Goal: Task Accomplishment & Management: Manage account settings

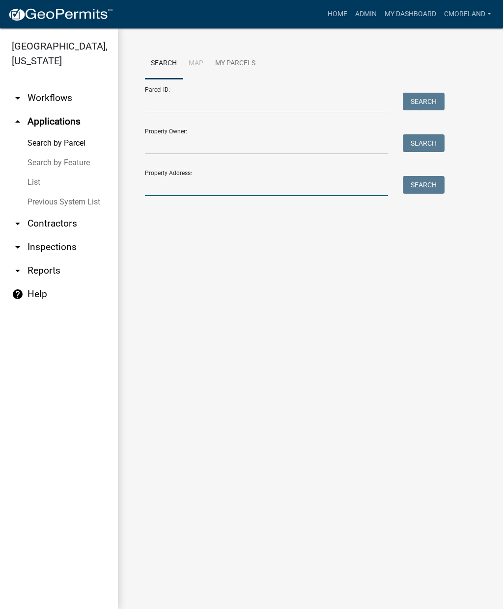
click at [162, 180] on input "Property Address:" at bounding box center [266, 186] width 243 height 20
click at [431, 187] on button "Search" at bounding box center [423, 185] width 42 height 18
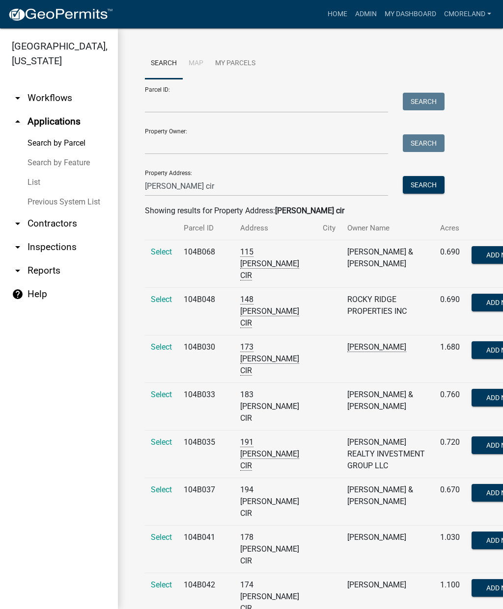
click at [160, 398] on span "Select" at bounding box center [161, 394] width 21 height 9
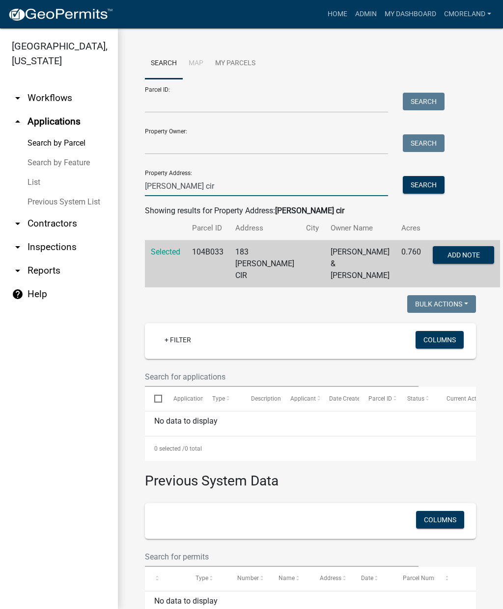
click at [208, 185] on input "[PERSON_NAME] cir" at bounding box center [266, 186] width 243 height 20
type input "C"
type input "[STREET_ADDRESS][PERSON_NAME]"
click at [429, 185] on button "Search" at bounding box center [423, 185] width 42 height 18
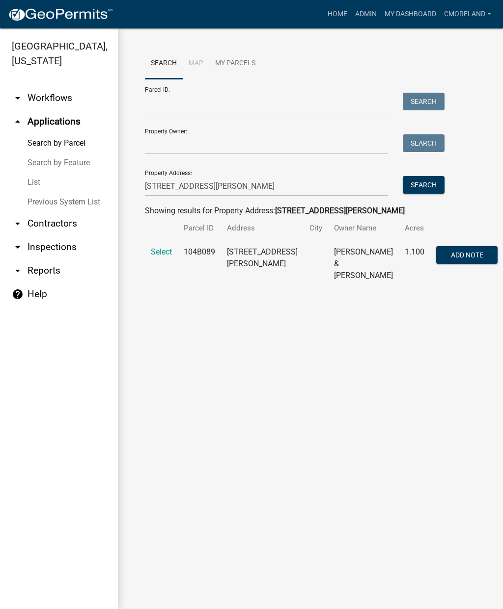
click at [162, 255] on span "Select" at bounding box center [161, 251] width 21 height 9
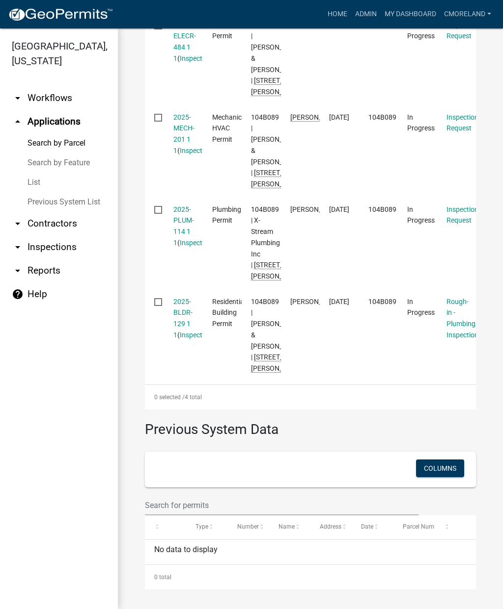
scroll to position [429, 0]
click at [183, 247] on link "2025-PLUM-114 1 1" at bounding box center [183, 226] width 21 height 41
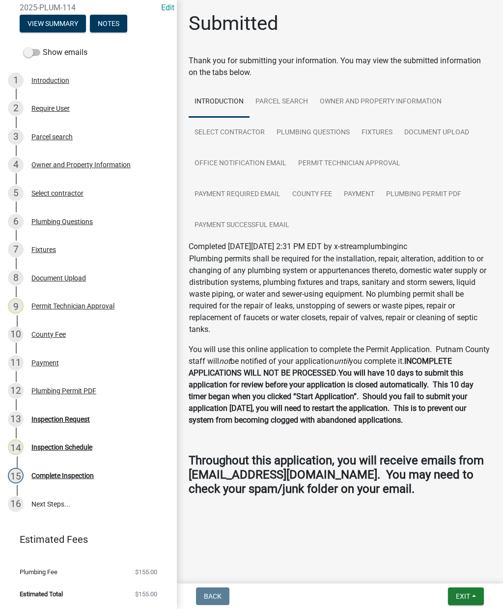
scroll to position [100, 0]
click at [77, 427] on link "13 Inspection Request" at bounding box center [88, 419] width 177 height 28
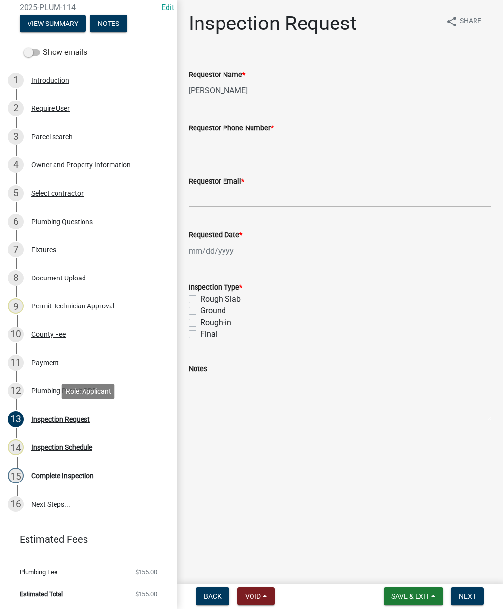
click at [74, 449] on div "Inspection Schedule" at bounding box center [61, 447] width 61 height 7
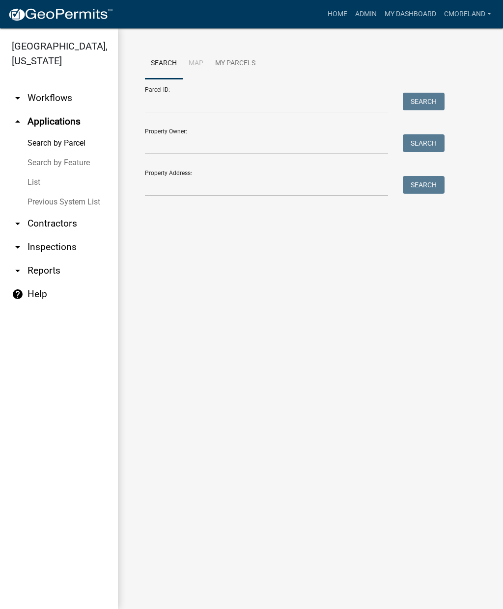
click at [69, 248] on link "arrow_drop_down Inspections" at bounding box center [59, 248] width 118 height 24
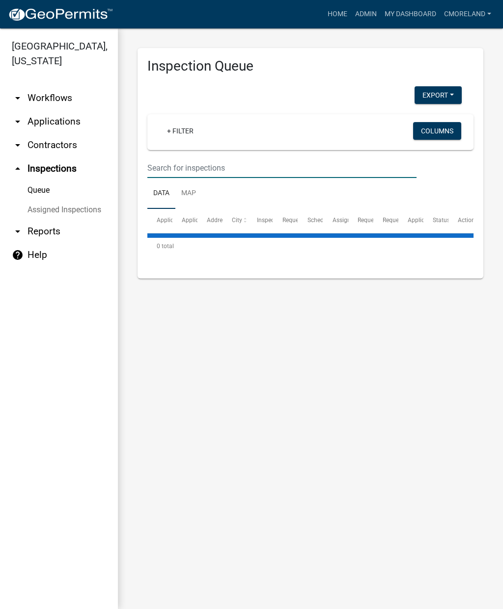
click at [203, 163] on input "text" at bounding box center [281, 168] width 269 height 20
select select "2: 50"
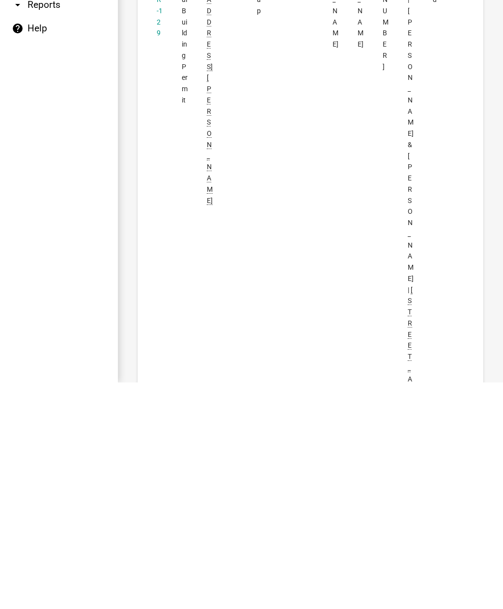
scroll to position [1442, 0]
type input "[STREET_ADDRESS][PERSON_NAME]"
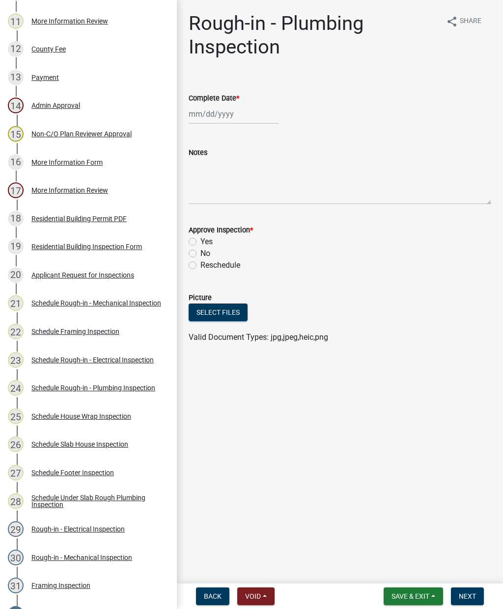
scroll to position [442, 0]
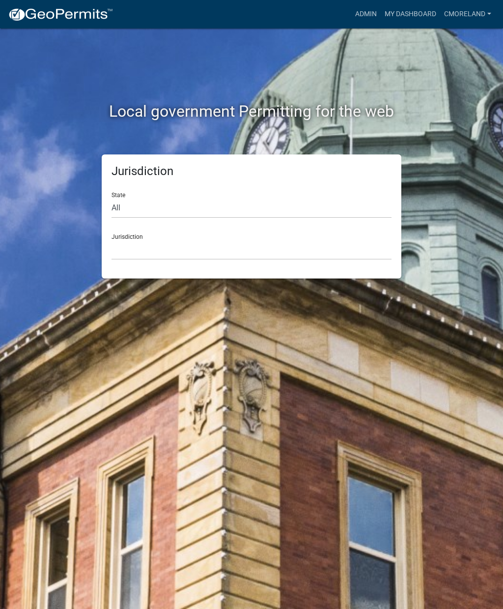
click at [361, 13] on link "Admin" at bounding box center [365, 14] width 29 height 19
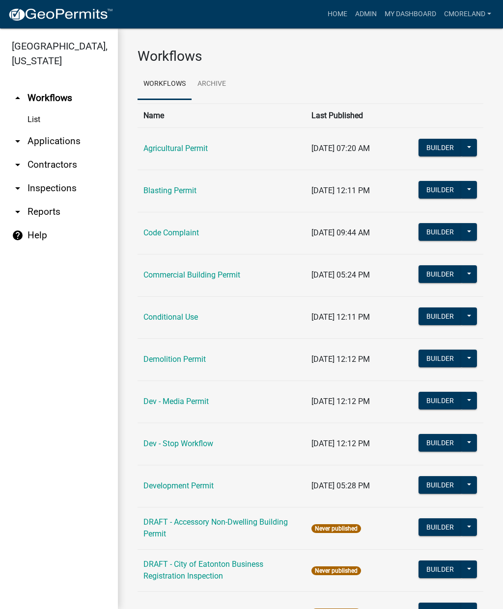
click at [56, 191] on link "arrow_drop_down Inspections" at bounding box center [59, 189] width 118 height 24
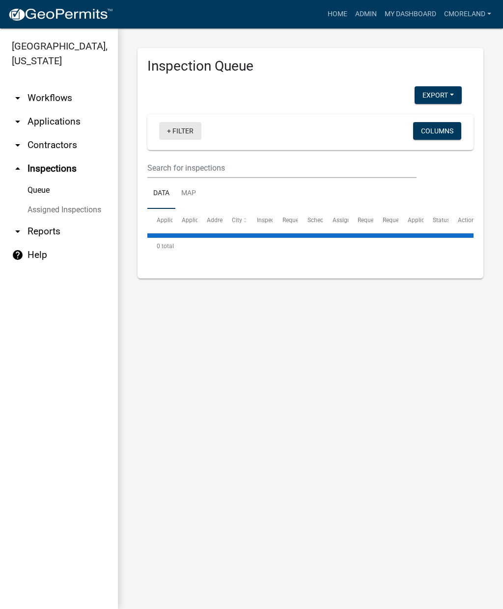
click at [186, 134] on link "+ Filter" at bounding box center [180, 131] width 42 height 18
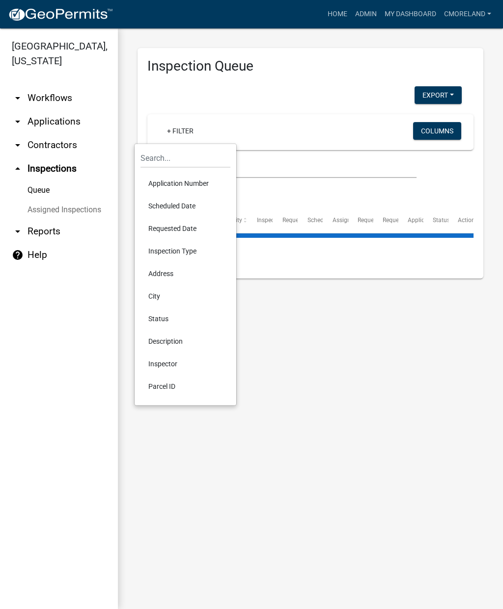
select select "2: 50"
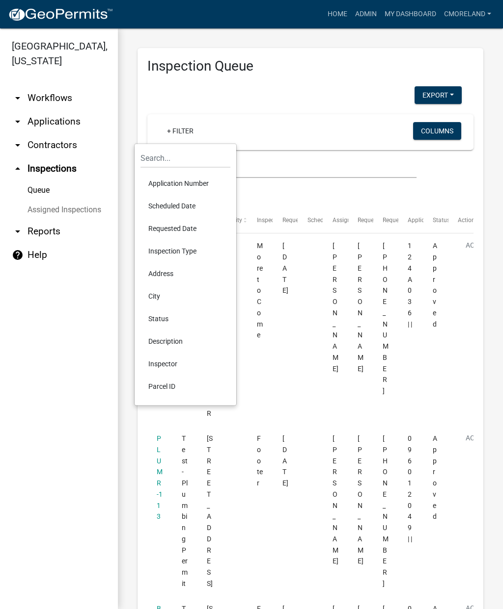
click at [160, 203] on li "Scheduled Date" at bounding box center [185, 206] width 90 height 23
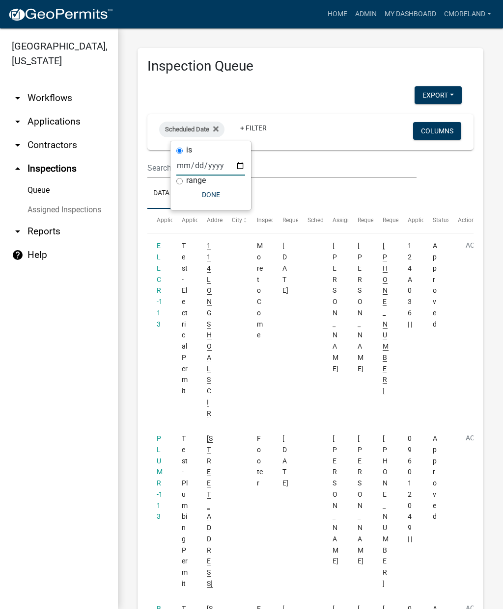
click at [199, 165] on input "date" at bounding box center [210, 166] width 69 height 20
type input "[DATE]"
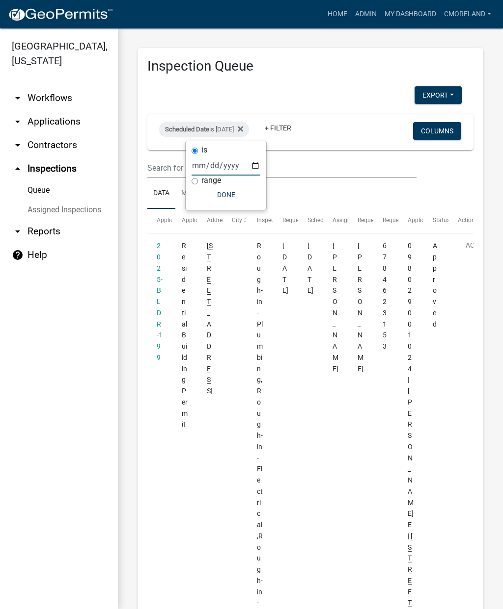
click at [210, 202] on button "Done" at bounding box center [225, 195] width 69 height 18
click at [299, 135] on link "+ Filter" at bounding box center [278, 128] width 42 height 18
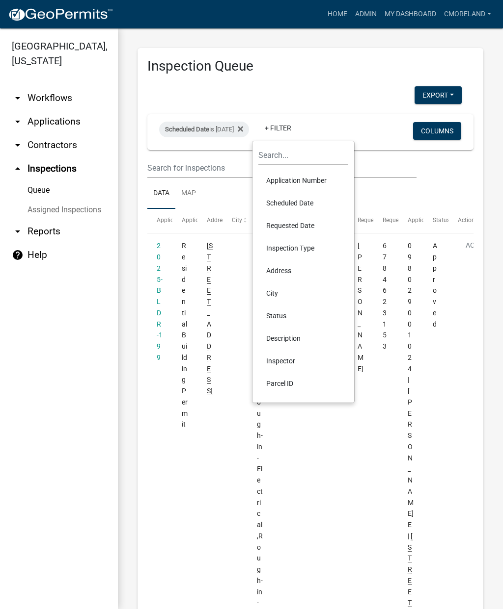
click at [277, 355] on li "Inspector" at bounding box center [303, 361] width 90 height 23
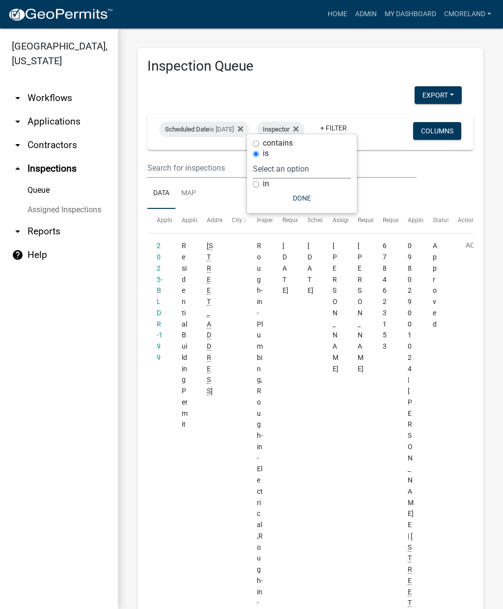
click at [318, 166] on select "Select an option None [PERSON_NAME] [PERSON_NAME] [PERSON_NAME] Quistan [PERSON…" at bounding box center [302, 169] width 98 height 20
select select "a0ea4169-8540-4a2c-b9f4-cf4c1ffdeb95"
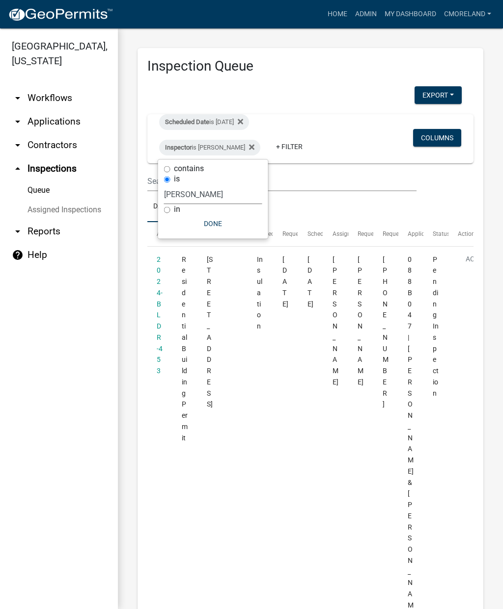
click at [219, 227] on button "Done" at bounding box center [213, 224] width 98 height 18
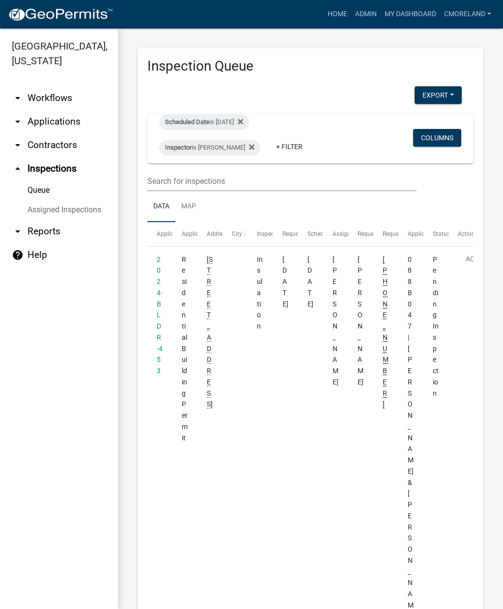
click at [150, 297] on datatable-body-cell "2024-BLDR-453" at bounding box center [159, 589] width 25 height 684
click at [158, 299] on link "2024-BLDR-453" at bounding box center [160, 316] width 6 height 120
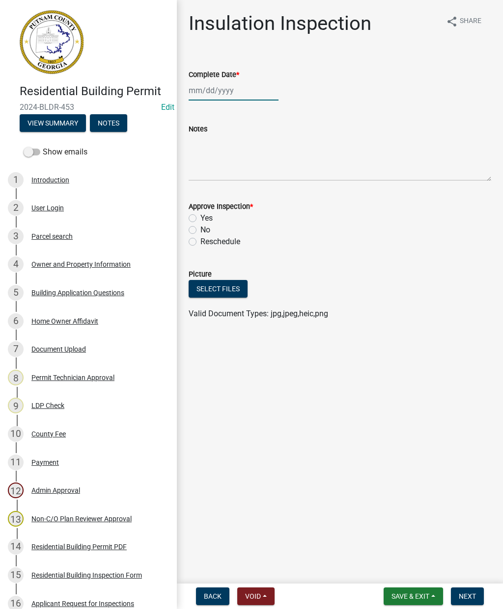
click at [210, 94] on div at bounding box center [233, 90] width 90 height 20
select select "9"
select select "2025"
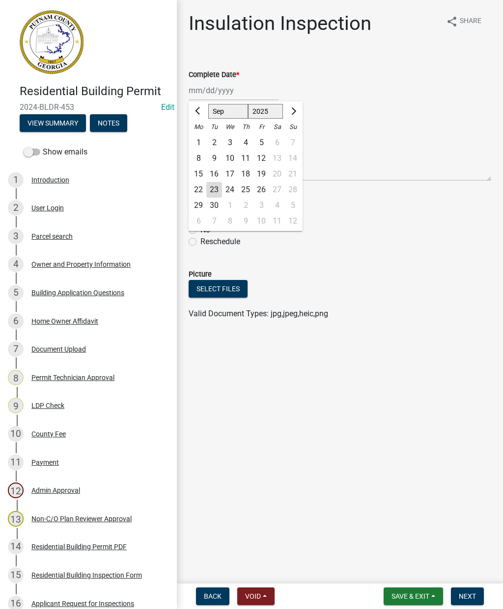
click at [212, 191] on div "23" at bounding box center [214, 190] width 16 height 16
type input "[DATE]"
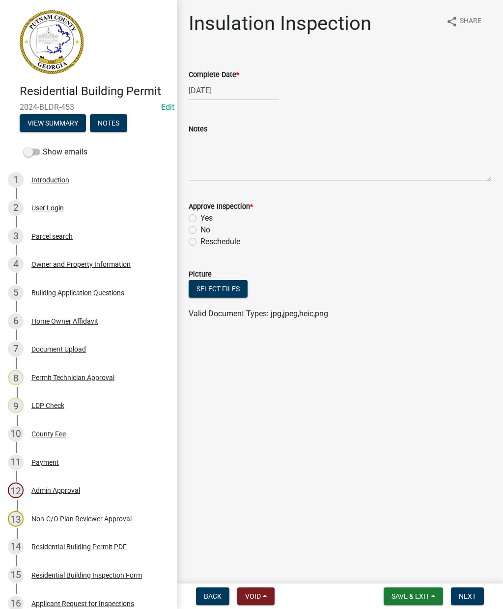
click at [200, 220] on label "Yes" at bounding box center [206, 218] width 12 height 12
click at [200, 219] on input "Yes" at bounding box center [203, 215] width 6 height 6
radio input "true"
click at [466, 597] on span "Next" at bounding box center [466, 597] width 17 height 8
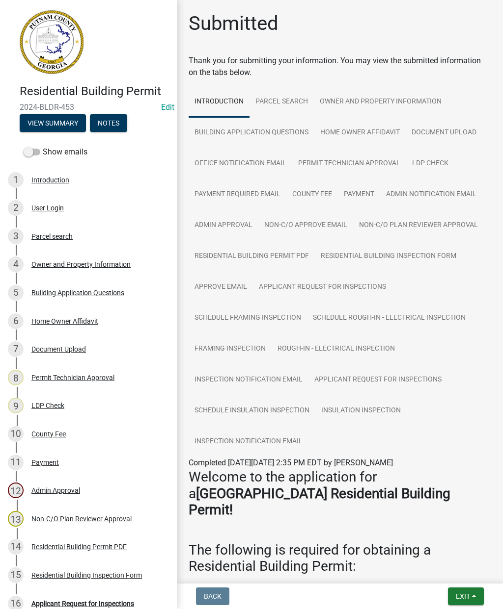
click at [464, 602] on button "Exit" at bounding box center [466, 597] width 36 height 18
click at [442, 570] on button "Save & Exit" at bounding box center [444, 571] width 79 height 24
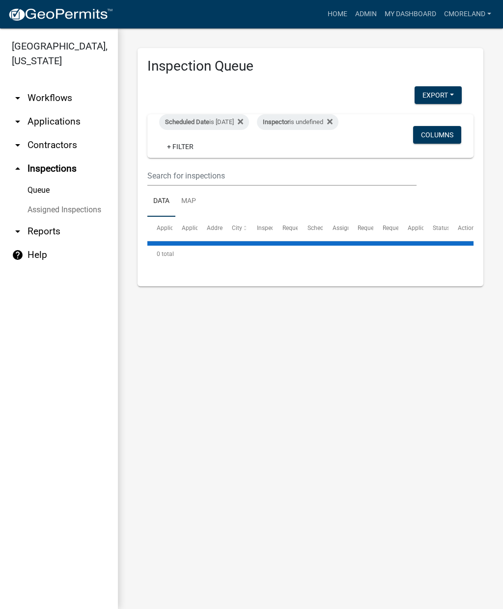
select select "2: 50"
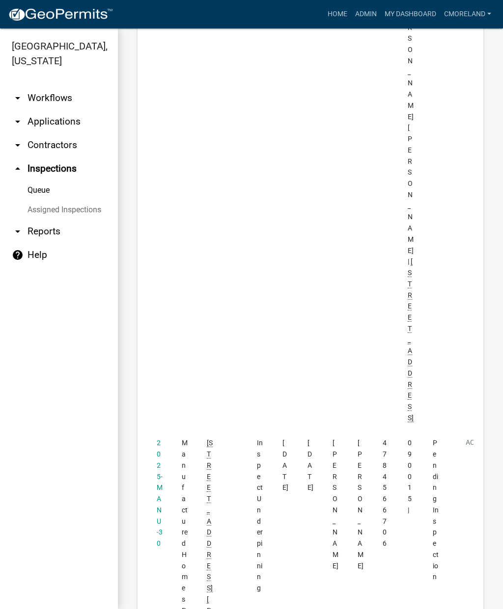
scroll to position [501, 0]
click at [157, 439] on link "2025-MANU-30" at bounding box center [160, 493] width 6 height 108
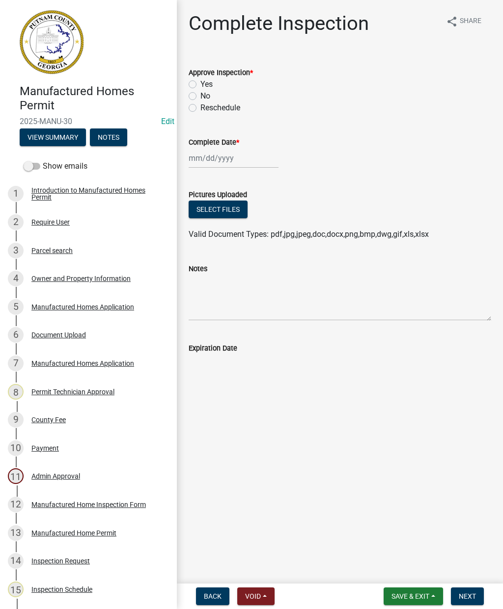
click at [200, 92] on label "No" at bounding box center [205, 96] width 10 height 12
click at [200, 92] on input "No" at bounding box center [203, 93] width 6 height 6
radio input "true"
click at [200, 86] on label "Yes" at bounding box center [206, 85] width 12 height 12
click at [200, 85] on input "Yes" at bounding box center [203, 82] width 6 height 6
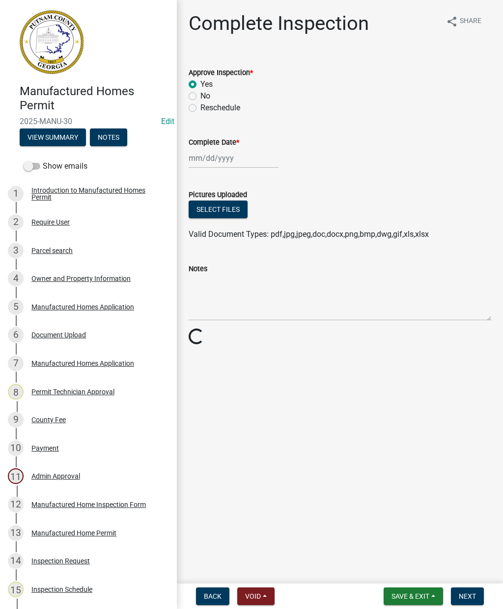
radio input "true"
click at [208, 161] on div at bounding box center [233, 158] width 90 height 20
select select "9"
select select "2025"
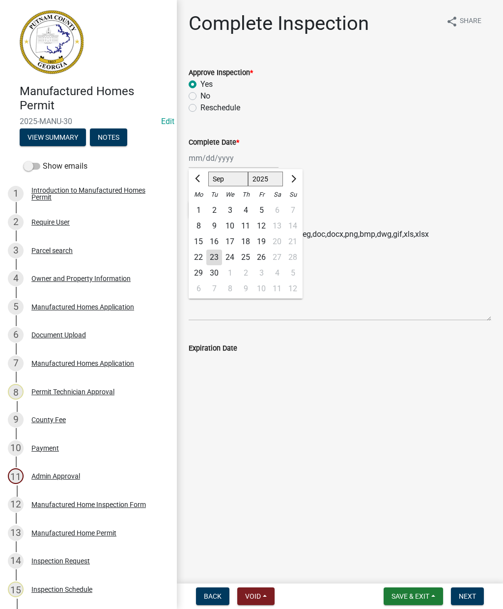
click at [217, 256] on div "23" at bounding box center [214, 258] width 16 height 16
type input "[DATE]"
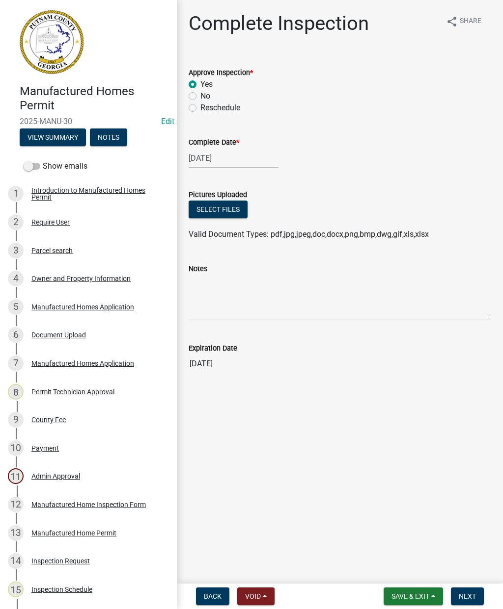
click at [476, 604] on button "Next" at bounding box center [466, 597] width 33 height 18
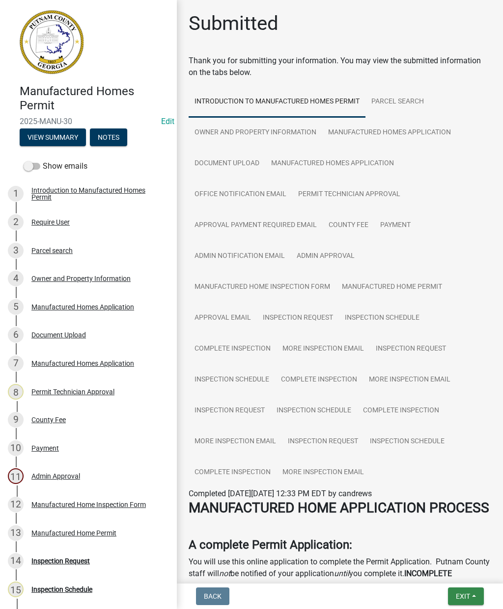
click at [461, 598] on span "Exit" at bounding box center [462, 597] width 14 height 8
click at [447, 578] on button "Save & Exit" at bounding box center [444, 571] width 79 height 24
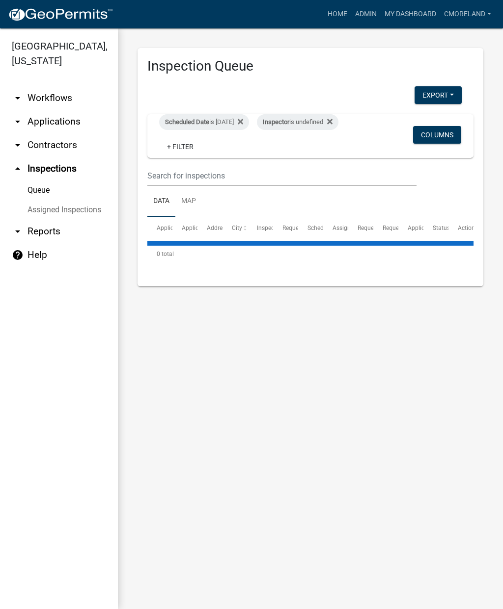
select select "2: 50"
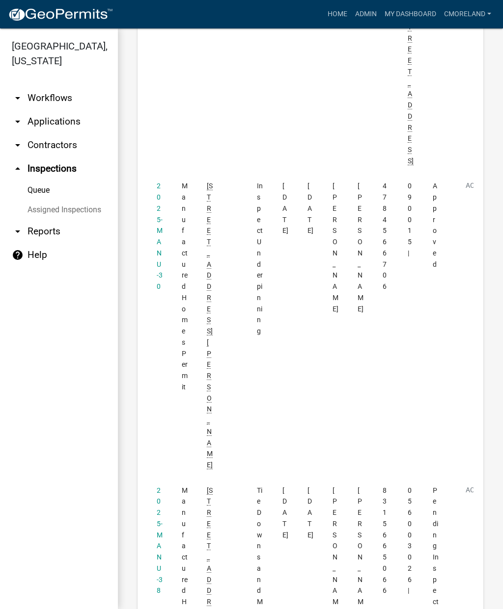
scroll to position [747, 0]
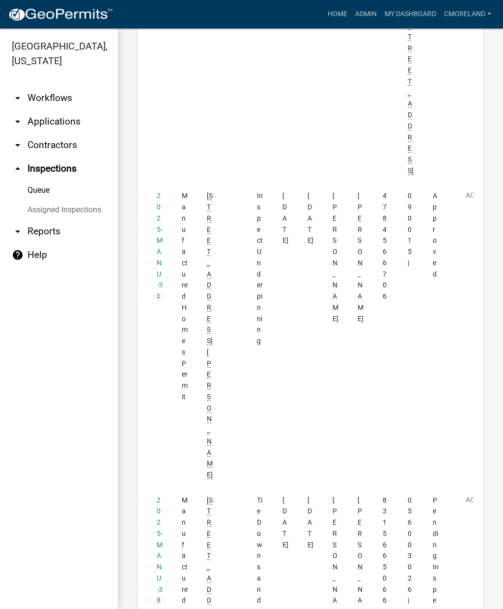
click at [161, 497] on link "2025-MANU-38" at bounding box center [160, 551] width 6 height 108
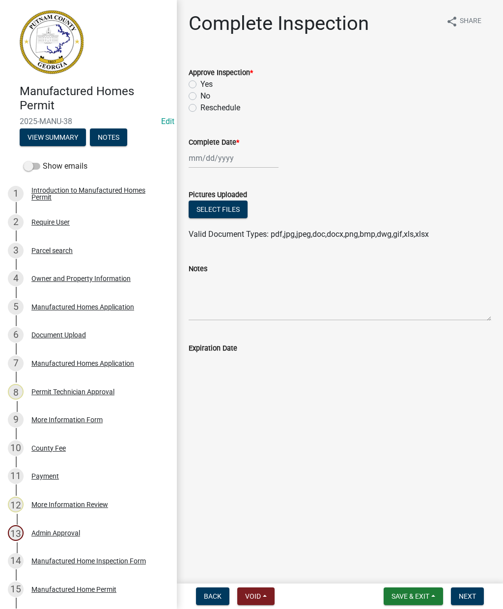
click at [200, 81] on label "Yes" at bounding box center [206, 85] width 12 height 12
click at [200, 81] on input "Yes" at bounding box center [203, 82] width 6 height 6
radio input "true"
click at [224, 161] on div at bounding box center [233, 158] width 90 height 20
select select "9"
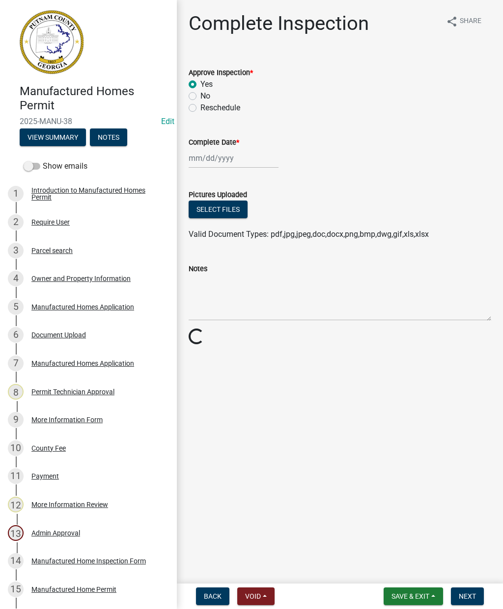
select select "2025"
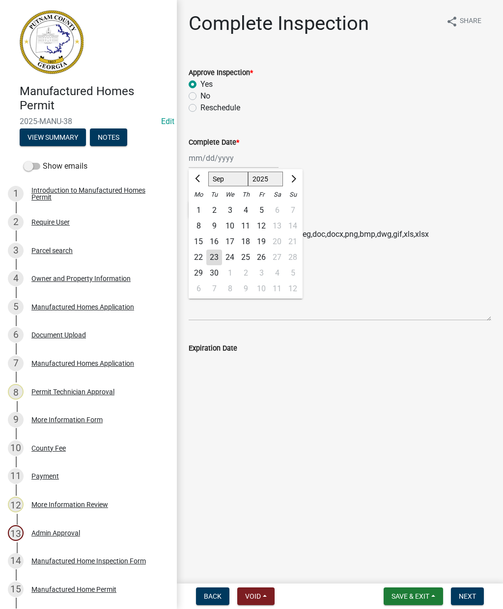
click at [220, 255] on div "23" at bounding box center [214, 258] width 16 height 16
type input "[DATE]"
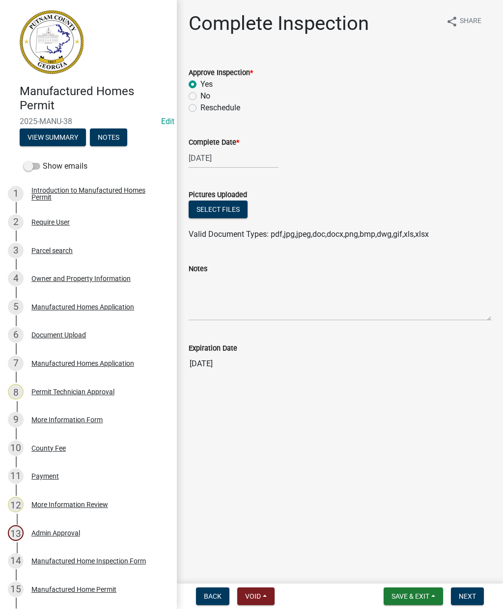
click at [472, 598] on span "Next" at bounding box center [466, 597] width 17 height 8
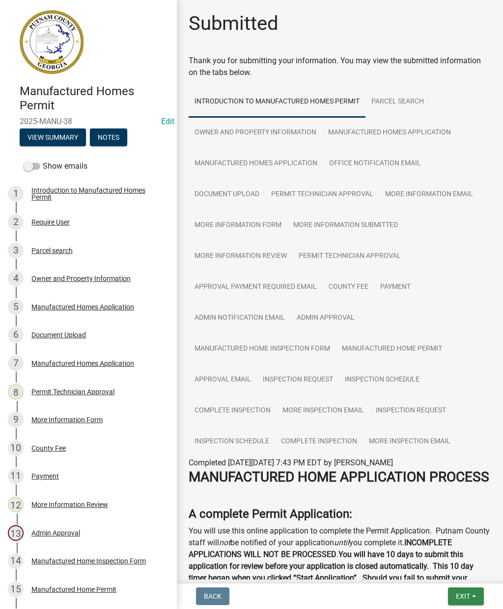
click at [466, 595] on span "Exit" at bounding box center [462, 597] width 14 height 8
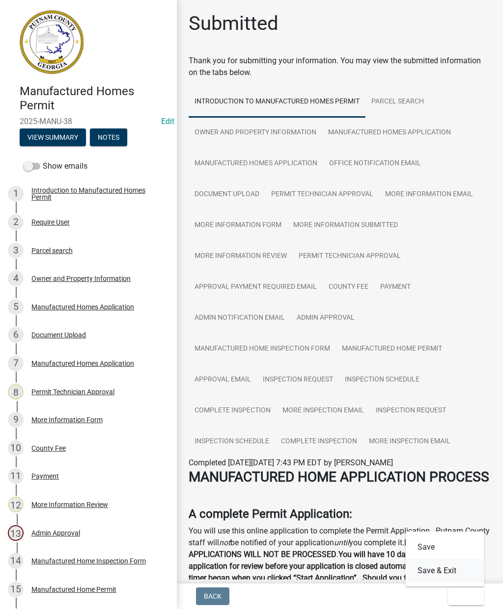
click at [459, 568] on button "Save & Exit" at bounding box center [444, 571] width 79 height 24
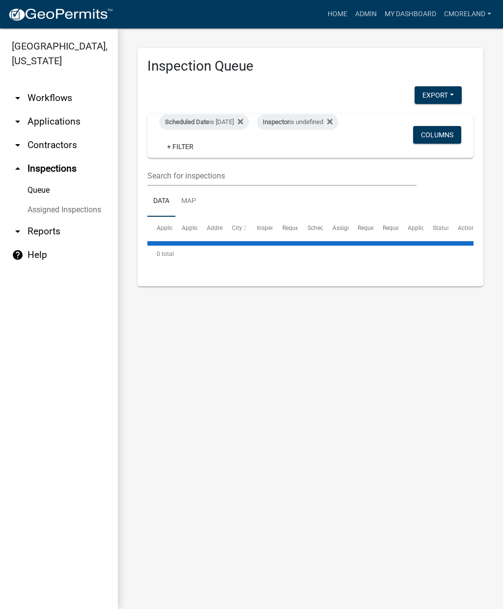
select select "2: 50"
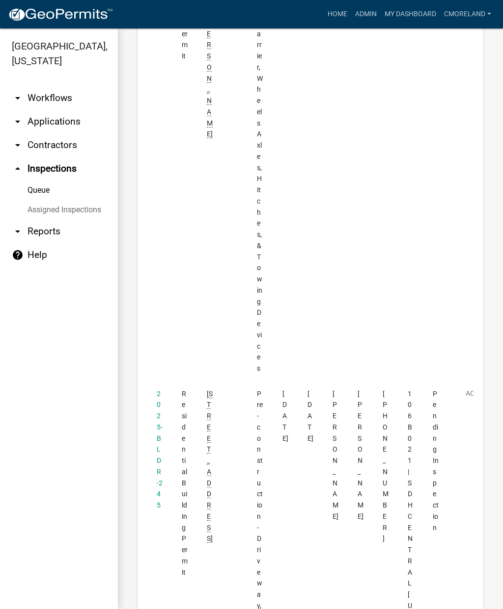
scroll to position [1392, 0]
click at [159, 390] on div "2025-BLDR-245" at bounding box center [160, 451] width 6 height 123
click at [159, 391] on link "2025-BLDR-245" at bounding box center [160, 451] width 6 height 120
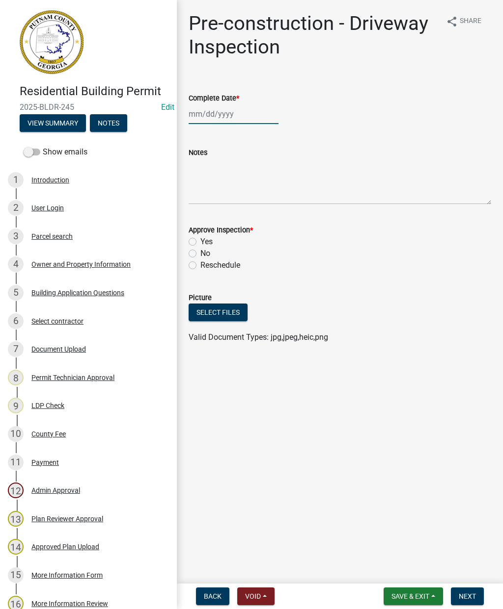
click at [223, 117] on div at bounding box center [233, 114] width 90 height 20
select select "9"
select select "2025"
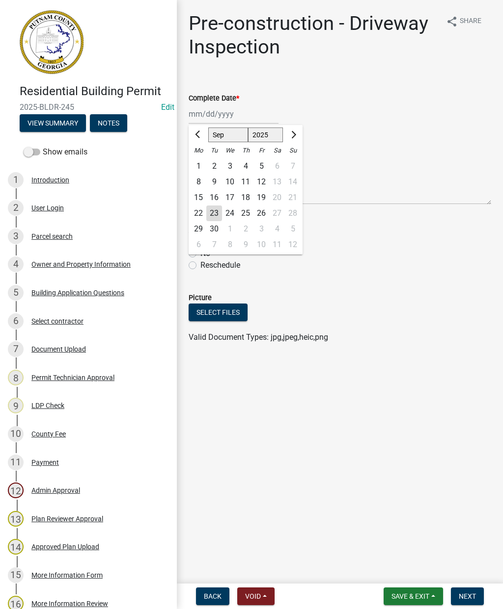
click at [218, 213] on div "23" at bounding box center [214, 214] width 16 height 16
type input "[DATE]"
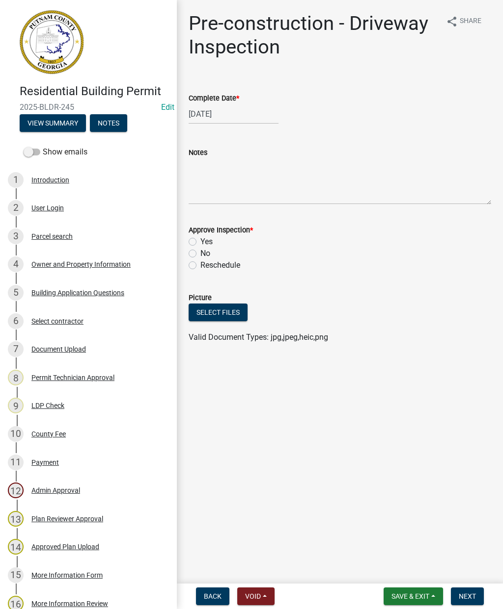
click at [200, 239] on label "Yes" at bounding box center [206, 242] width 12 height 12
click at [200, 239] on input "Yes" at bounding box center [203, 239] width 6 height 6
radio input "true"
click at [475, 593] on span "Next" at bounding box center [466, 597] width 17 height 8
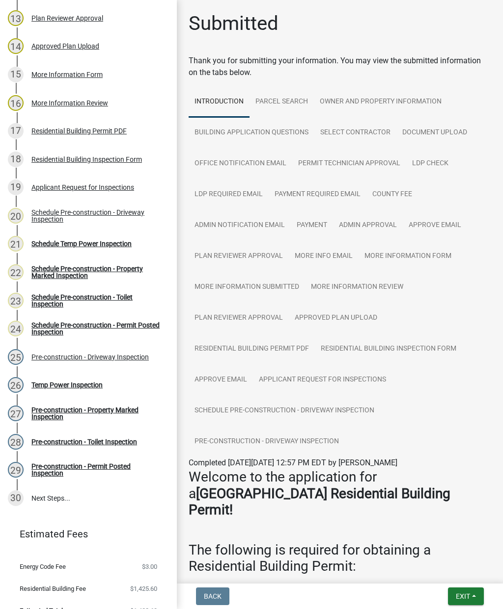
scroll to position [502, 0]
click at [98, 328] on div "Schedule Pre-construction - Permit Posted Inspection" at bounding box center [96, 328] width 130 height 14
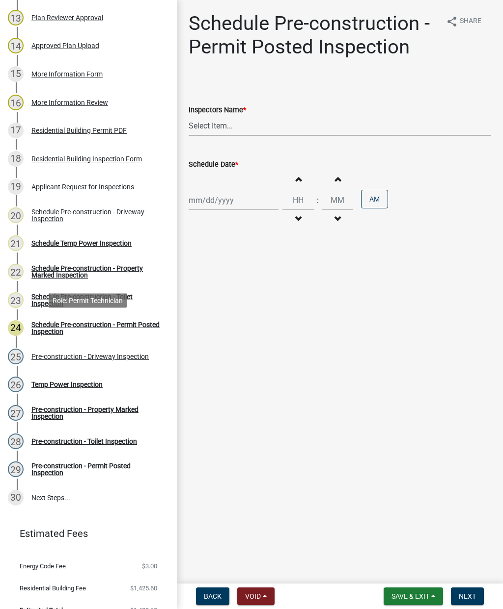
click at [236, 132] on select "Select Item... mrivera ([PERSON_NAME]) [PERSON_NAME] ([PERSON_NAME] ([PERSON_NA…" at bounding box center [339, 126] width 302 height 20
select select "a0ea4169-8540-4a2c-b9f4-cf4c1ffdeb95"
click at [236, 202] on div at bounding box center [233, 200] width 90 height 20
select select "9"
select select "2025"
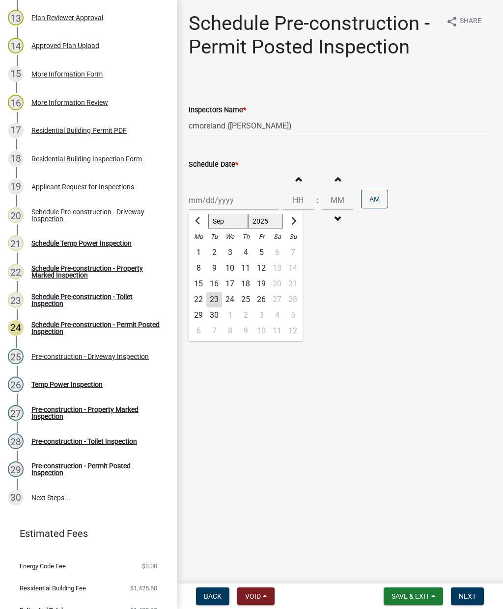
click at [219, 301] on div "23" at bounding box center [214, 300] width 16 height 16
type input "[DATE]"
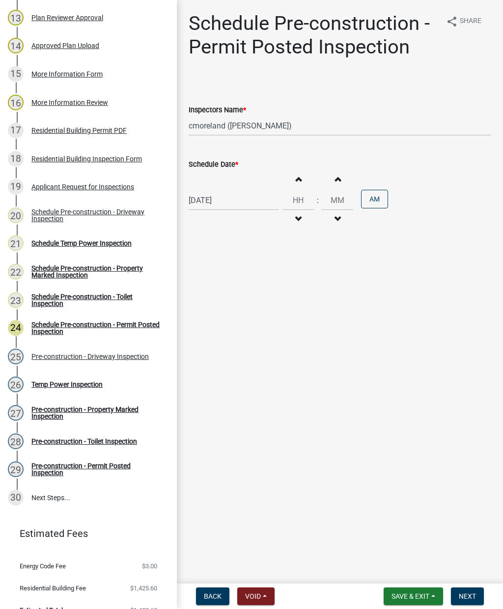
click at [472, 599] on span "Next" at bounding box center [466, 597] width 17 height 8
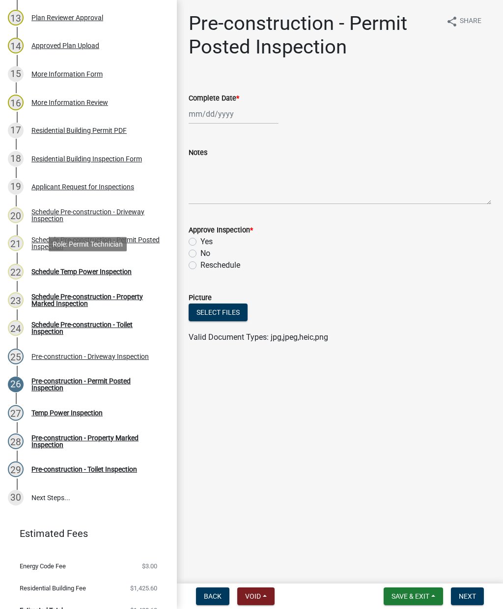
click at [119, 272] on div "Schedule Temp Power Inspection" at bounding box center [81, 271] width 100 height 7
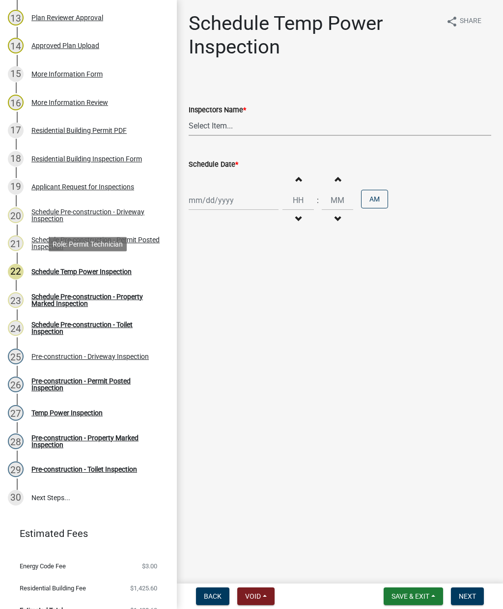
click at [271, 132] on select "Select Item... mrivera ([PERSON_NAME]) [PERSON_NAME] ([PERSON_NAME] ([PERSON_NA…" at bounding box center [339, 126] width 302 height 20
select select "a0ea4169-8540-4a2c-b9f4-cf4c1ffdeb95"
click at [234, 202] on div at bounding box center [233, 200] width 90 height 20
select select "9"
select select "2025"
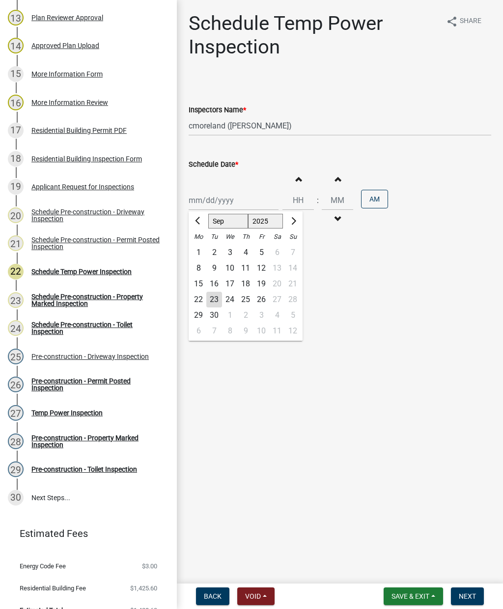
click at [216, 303] on div "23" at bounding box center [214, 300] width 16 height 16
type input "[DATE]"
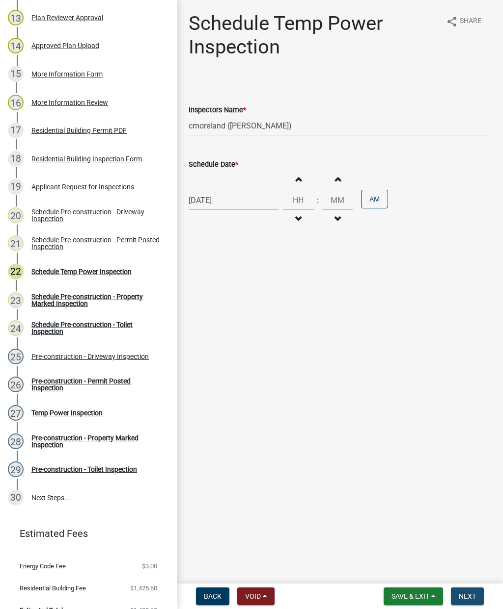
click at [478, 593] on button "Next" at bounding box center [466, 597] width 33 height 18
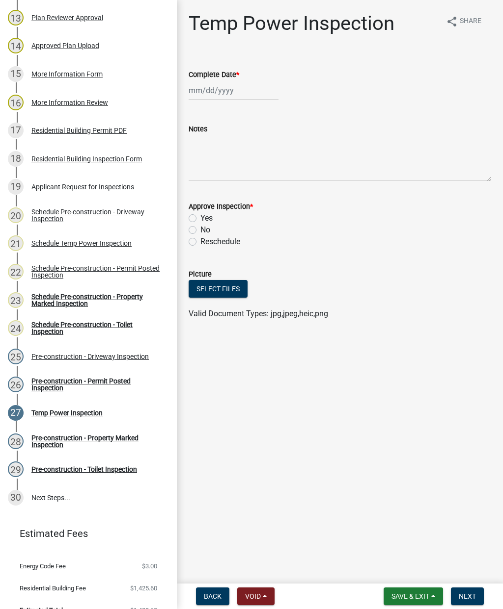
click at [127, 296] on div "Schedule Pre-construction - Property Marked Inspection" at bounding box center [96, 300] width 130 height 14
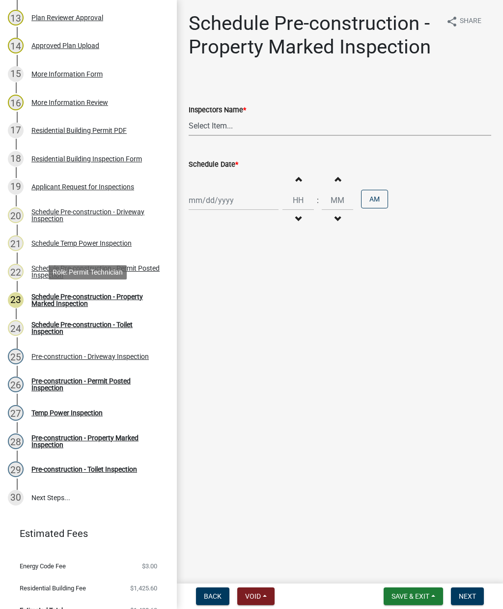
click at [252, 128] on select "Select Item... mrivera ([PERSON_NAME]) [PERSON_NAME] ([PERSON_NAME] ([PERSON_NA…" at bounding box center [339, 126] width 302 height 20
select select "a0ea4169-8540-4a2c-b9f4-cf4c1ffdeb95"
click at [232, 203] on div at bounding box center [233, 200] width 90 height 20
select select "9"
select select "2025"
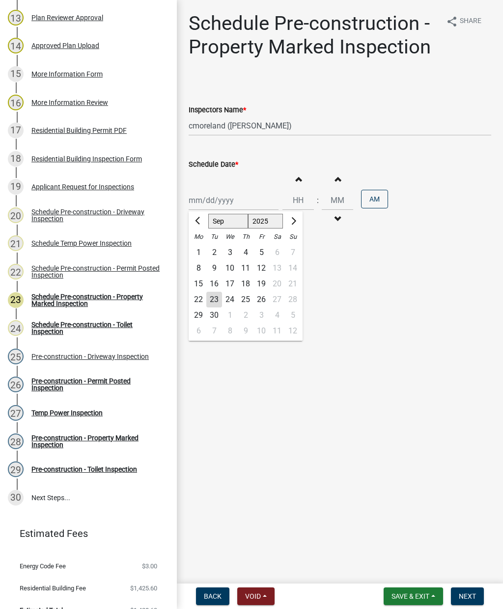
click at [217, 297] on div "23" at bounding box center [214, 300] width 16 height 16
type input "[DATE]"
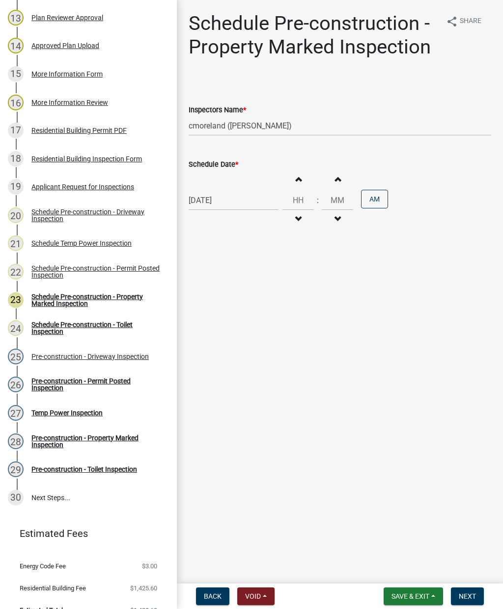
click at [476, 592] on button "Next" at bounding box center [466, 597] width 33 height 18
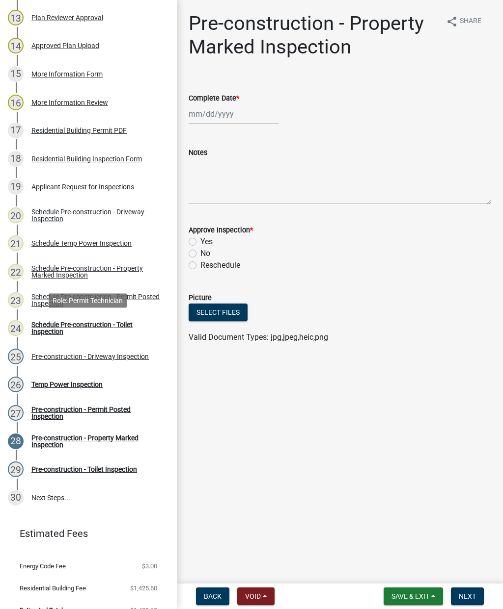
click at [112, 326] on div "Schedule Pre-construction - Toilet Inspection" at bounding box center [96, 328] width 130 height 14
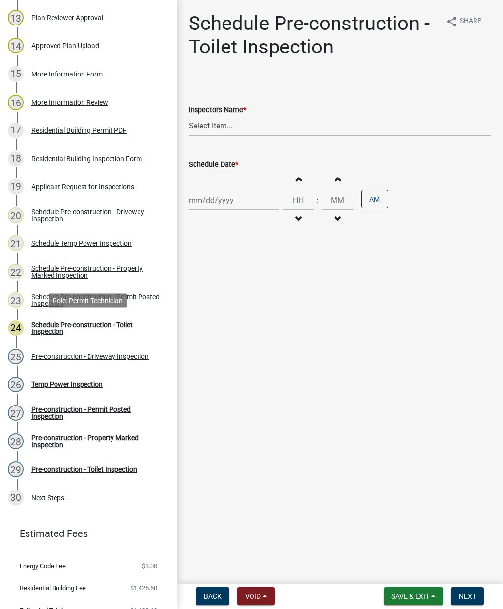
click at [267, 126] on select "Select Item... mrivera ([PERSON_NAME]) [PERSON_NAME] ([PERSON_NAME] ([PERSON_NA…" at bounding box center [339, 126] width 302 height 20
select select "a0ea4169-8540-4a2c-b9f4-cf4c1ffdeb95"
click at [229, 206] on div at bounding box center [233, 200] width 90 height 20
select select "9"
select select "2025"
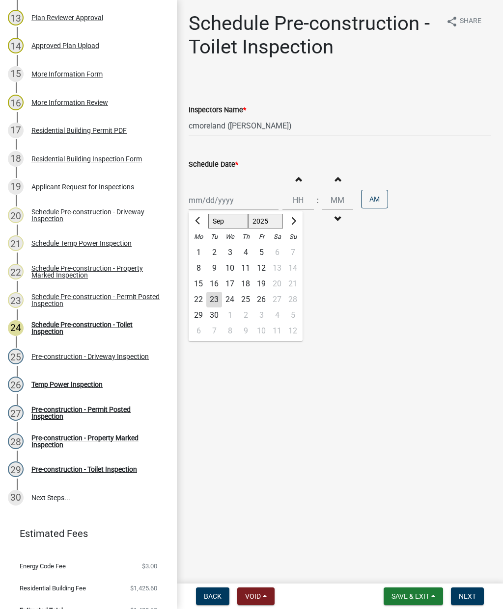
click at [214, 301] on div "23" at bounding box center [214, 300] width 16 height 16
type input "[DATE]"
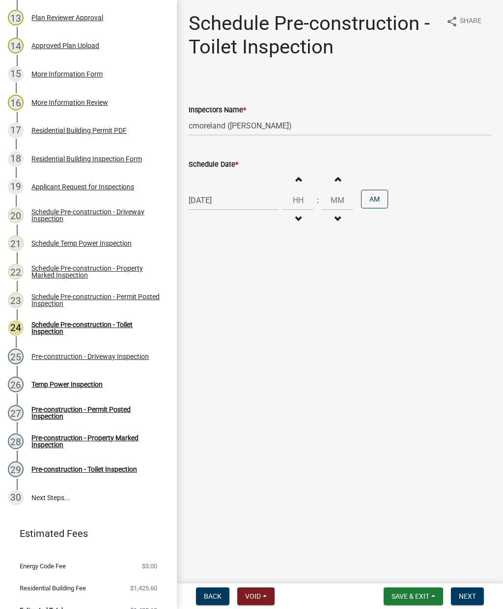
click at [480, 593] on button "Next" at bounding box center [466, 597] width 33 height 18
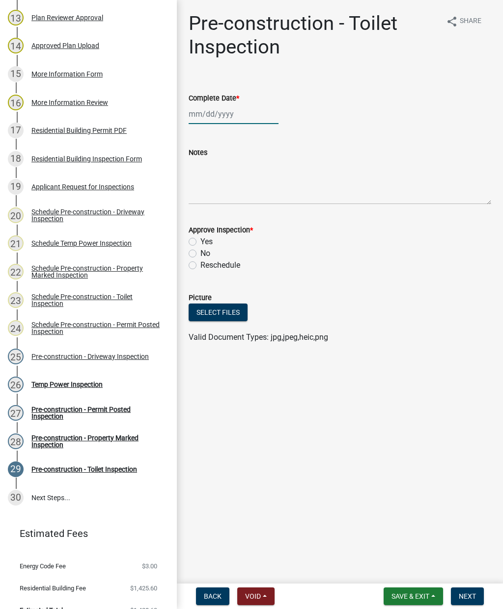
click at [229, 116] on div at bounding box center [233, 114] width 90 height 20
select select "9"
select select "2025"
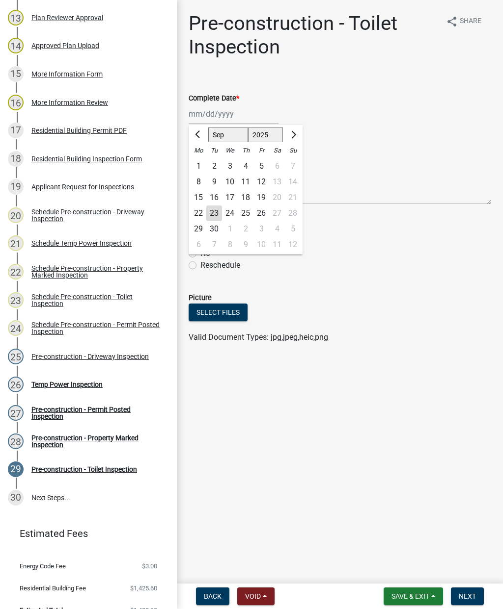
click at [221, 212] on div "23" at bounding box center [214, 214] width 16 height 16
type input "[DATE]"
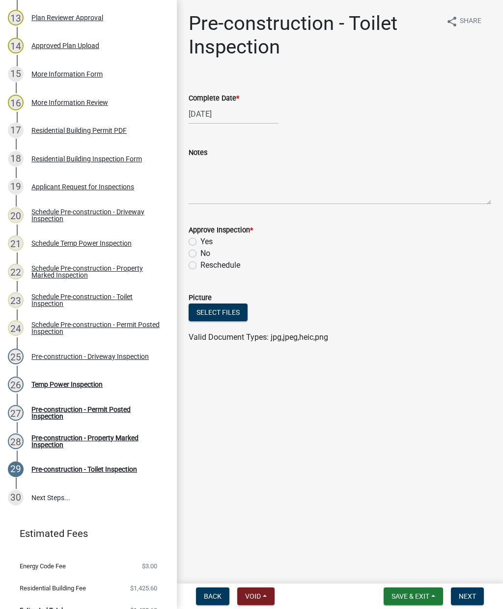
click at [200, 243] on label "Yes" at bounding box center [206, 242] width 12 height 12
click at [200, 242] on input "Yes" at bounding box center [203, 239] width 6 height 6
radio input "true"
click at [474, 602] on button "Next" at bounding box center [466, 597] width 33 height 18
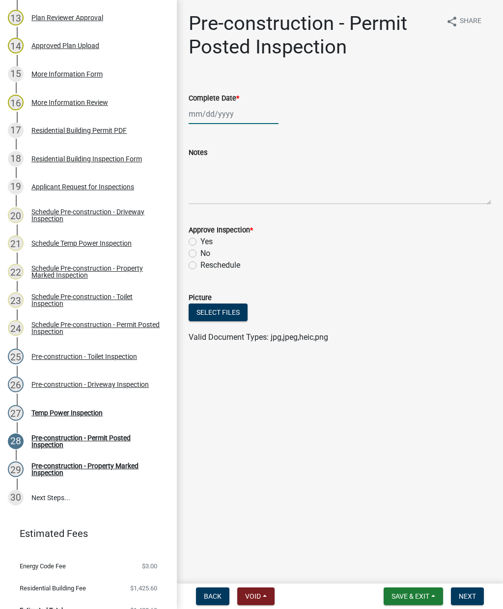
click at [235, 117] on div at bounding box center [233, 114] width 90 height 20
select select "9"
select select "2025"
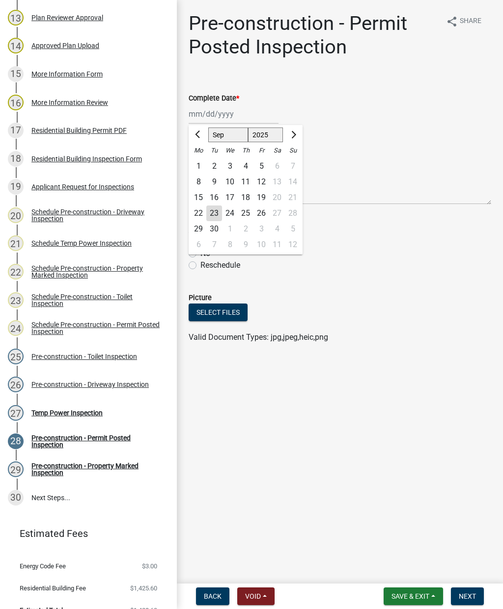
click at [217, 212] on div "23" at bounding box center [214, 214] width 16 height 16
type input "[DATE]"
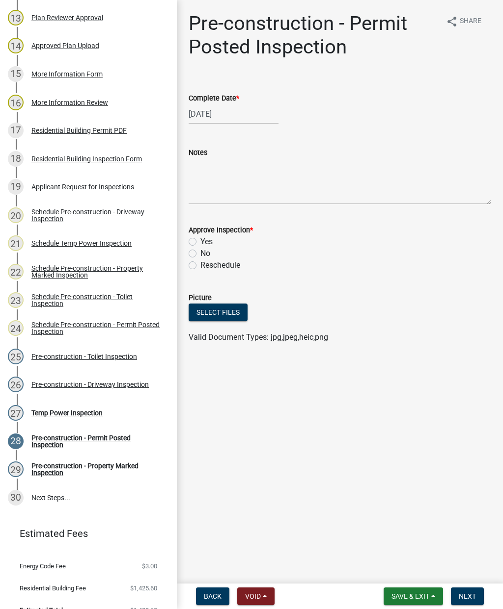
click at [200, 242] on label "Yes" at bounding box center [206, 242] width 12 height 12
click at [200, 242] on input "Yes" at bounding box center [203, 239] width 6 height 6
radio input "true"
click at [473, 596] on span "Next" at bounding box center [466, 597] width 17 height 8
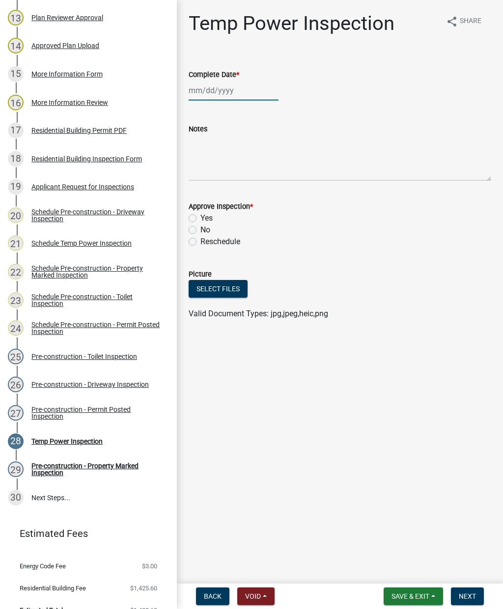
click at [226, 91] on div at bounding box center [233, 90] width 90 height 20
select select "9"
select select "2025"
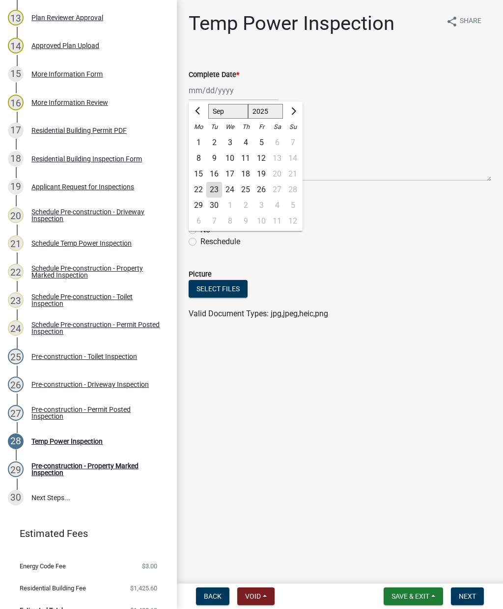
click at [214, 193] on div "23" at bounding box center [214, 190] width 16 height 16
type input "[DATE]"
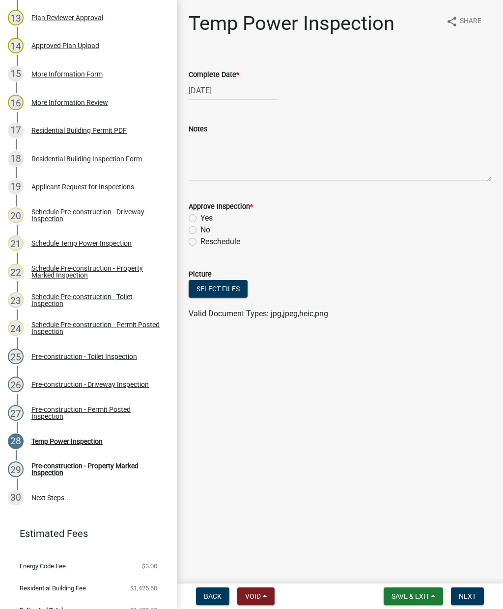
click at [198, 216] on div "Yes" at bounding box center [339, 218] width 302 height 12
click at [200, 217] on label "Yes" at bounding box center [206, 218] width 12 height 12
click at [200, 217] on input "Yes" at bounding box center [203, 215] width 6 height 6
radio input "true"
click at [471, 595] on span "Next" at bounding box center [466, 597] width 17 height 8
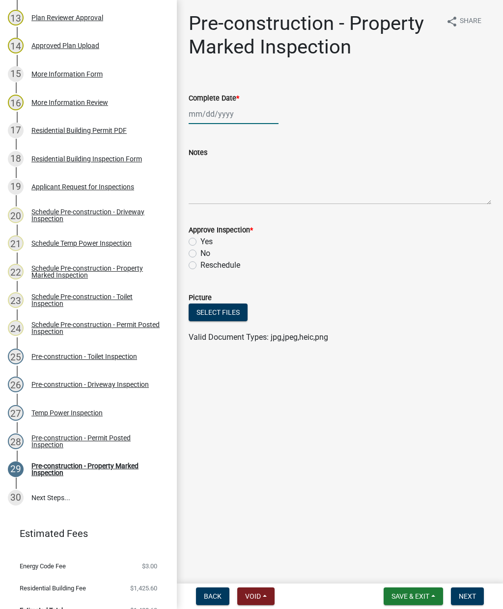
click at [218, 120] on div at bounding box center [233, 114] width 90 height 20
select select "9"
select select "2025"
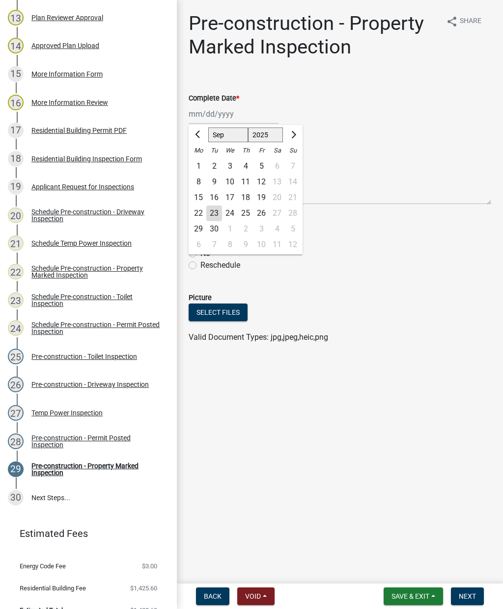
click at [215, 217] on div "23" at bounding box center [214, 214] width 16 height 16
type input "[DATE]"
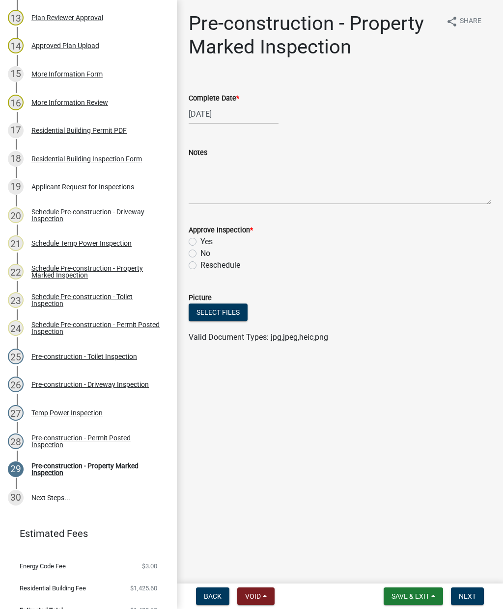
click at [200, 243] on label "Yes" at bounding box center [206, 242] width 12 height 12
click at [200, 242] on input "Yes" at bounding box center [203, 239] width 6 height 6
radio input "true"
click at [468, 597] on span "Next" at bounding box center [466, 597] width 17 height 8
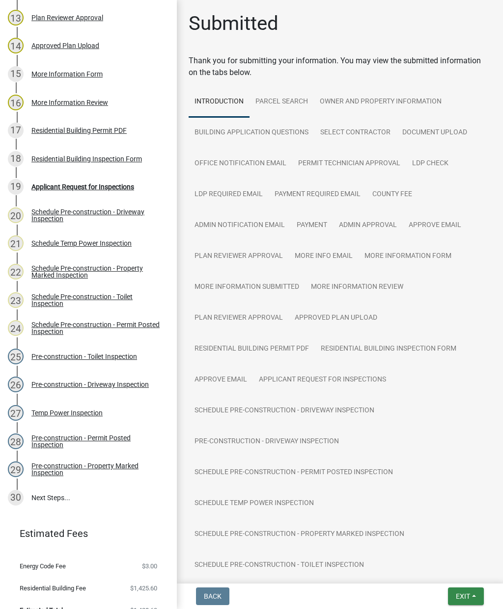
click at [468, 594] on span "Exit" at bounding box center [462, 597] width 14 height 8
click at [445, 572] on button "Save & Exit" at bounding box center [444, 571] width 79 height 24
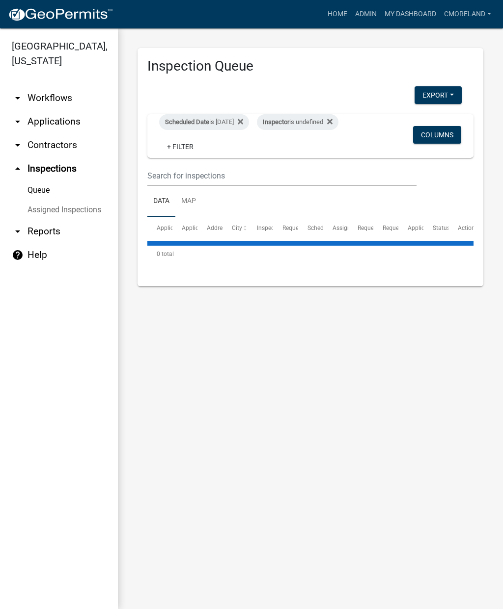
select select "2: 50"
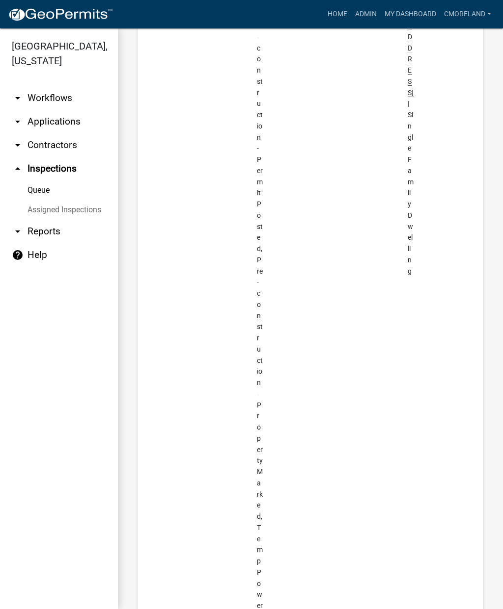
scroll to position [2137, 0]
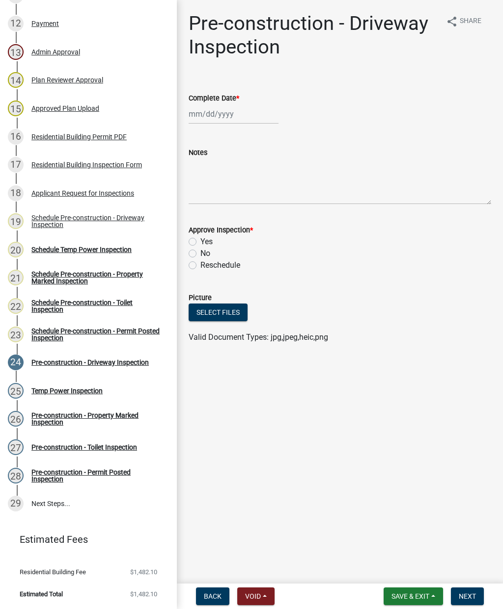
scroll to position [467, 0]
click at [92, 334] on div "Schedule Pre-construction - Permit Posted Inspection" at bounding box center [96, 335] width 130 height 14
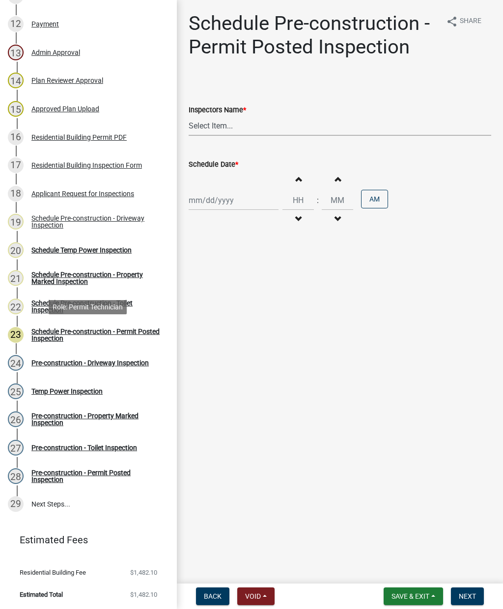
click at [258, 132] on select "Select Item... mrivera ([PERSON_NAME]) [PERSON_NAME] ([PERSON_NAME] ([PERSON_NA…" at bounding box center [339, 126] width 302 height 20
select select "a0ea4169-8540-4a2c-b9f4-cf4c1ffdeb95"
click at [231, 201] on div at bounding box center [233, 200] width 90 height 20
select select "9"
select select "2025"
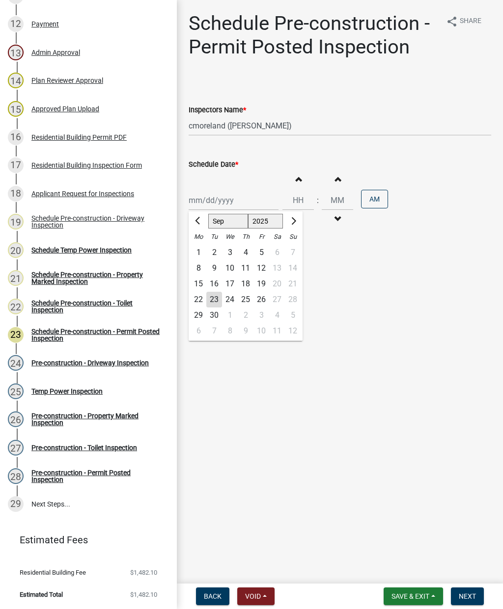
click at [216, 300] on div "23" at bounding box center [214, 300] width 16 height 16
type input "[DATE]"
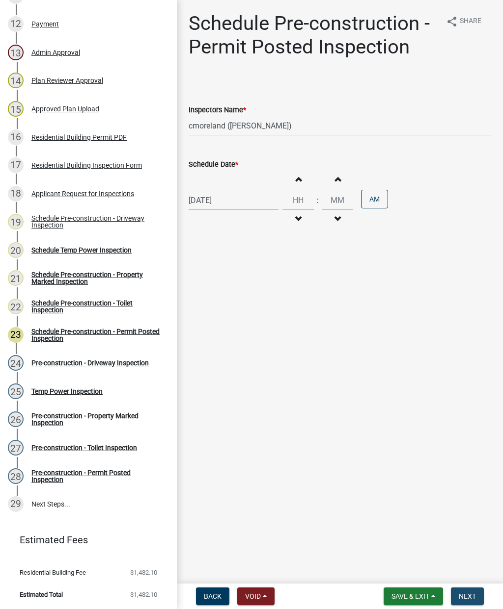
click at [474, 597] on span "Next" at bounding box center [466, 597] width 17 height 8
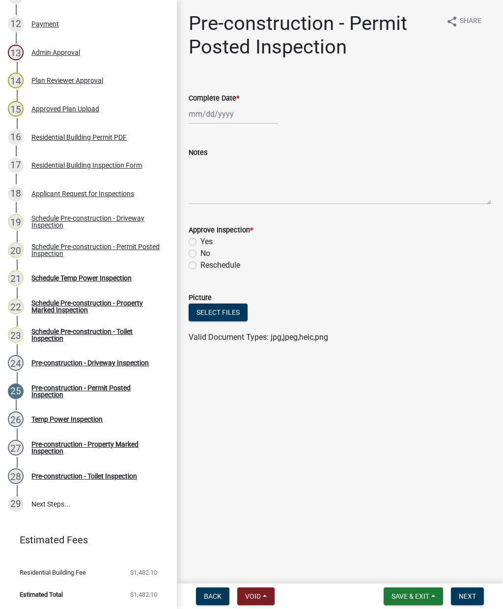
click at [107, 337] on div "Schedule Pre-construction - Toilet Inspection" at bounding box center [96, 335] width 130 height 14
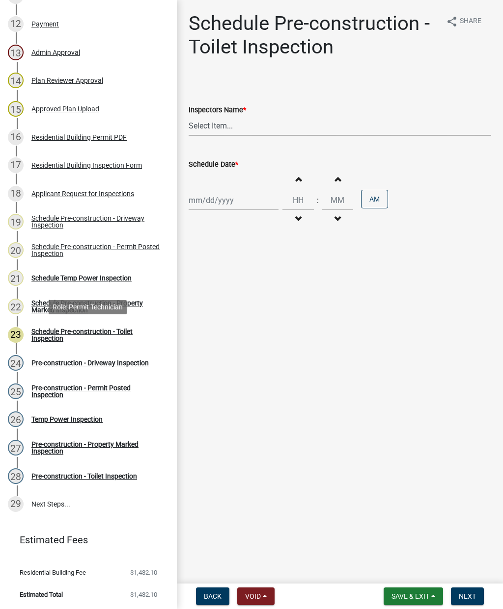
click at [248, 129] on select "Select Item... mrivera ([PERSON_NAME]) [PERSON_NAME] ([PERSON_NAME] ([PERSON_NA…" at bounding box center [339, 126] width 302 height 20
select select "a0ea4169-8540-4a2c-b9f4-cf4c1ffdeb95"
click at [227, 204] on div at bounding box center [233, 200] width 90 height 20
select select "9"
select select "2025"
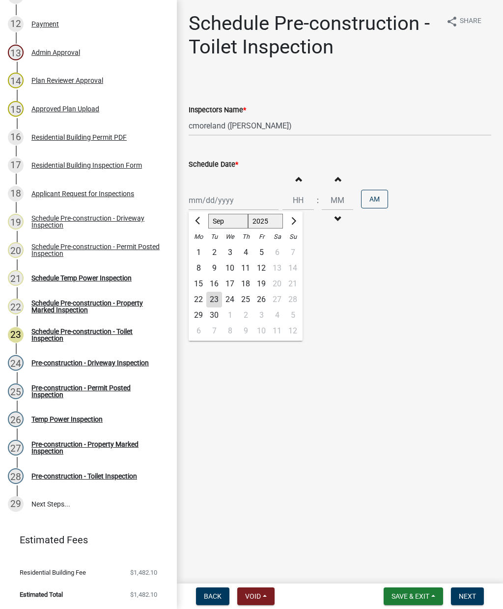
click at [220, 300] on div "23" at bounding box center [214, 300] width 16 height 16
type input "[DATE]"
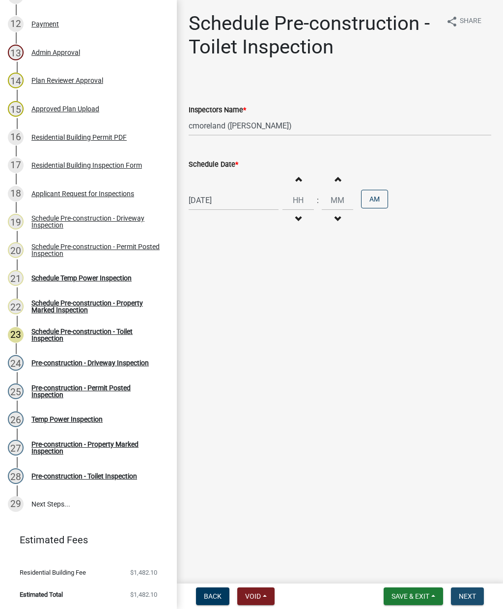
click at [475, 597] on span "Next" at bounding box center [466, 597] width 17 height 8
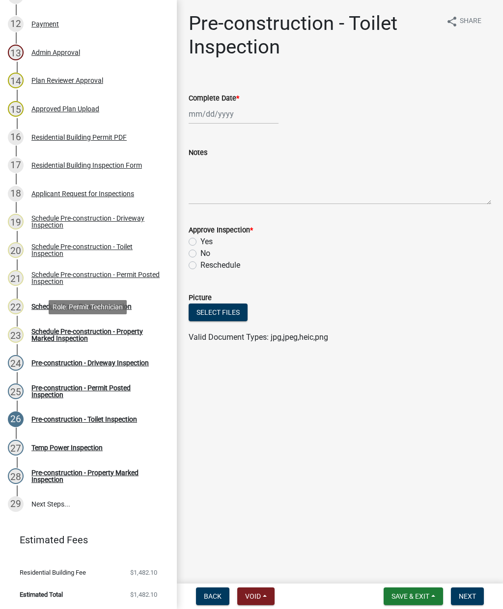
click at [107, 338] on div "Schedule Pre-construction - Property Marked Inspection" at bounding box center [96, 335] width 130 height 14
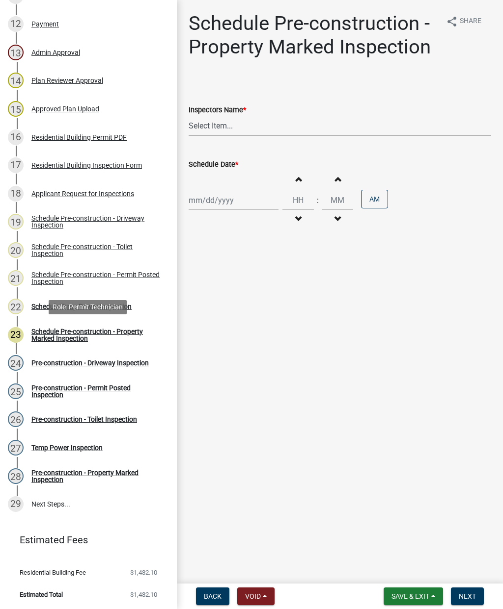
click at [275, 127] on select "Select Item... mrivera ([PERSON_NAME]) [PERSON_NAME] ([PERSON_NAME] ([PERSON_NA…" at bounding box center [339, 126] width 302 height 20
select select "a0ea4169-8540-4a2c-b9f4-cf4c1ffdeb95"
click at [244, 205] on div at bounding box center [233, 200] width 90 height 20
select select "9"
select select "2025"
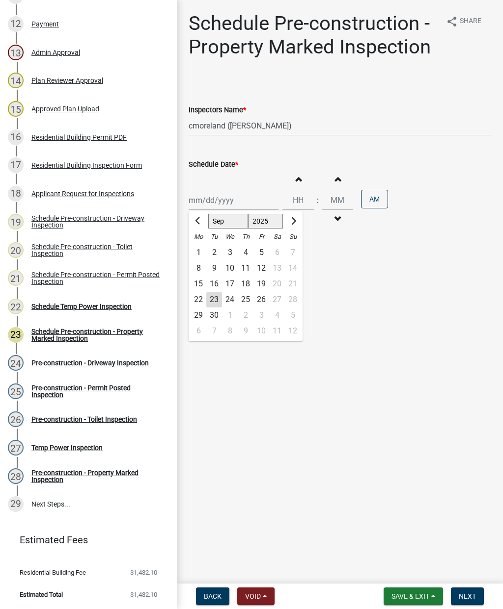
click at [214, 301] on div "23" at bounding box center [214, 300] width 16 height 16
type input "[DATE]"
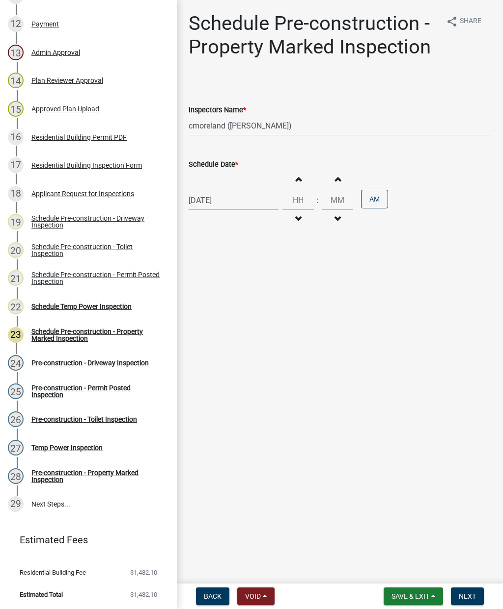
click at [472, 594] on span "Next" at bounding box center [466, 597] width 17 height 8
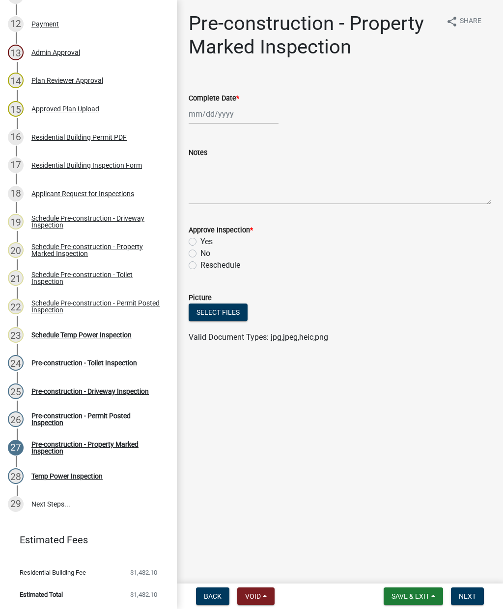
click at [108, 338] on div "Schedule Temp Power Inspection" at bounding box center [81, 335] width 100 height 7
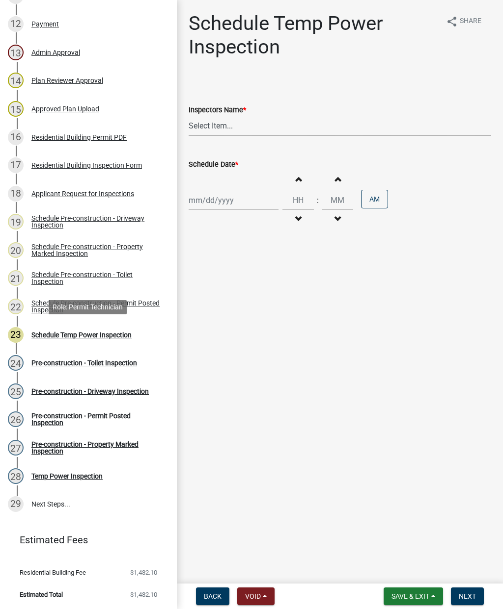
click at [272, 127] on select "Select Item... mrivera ([PERSON_NAME]) [PERSON_NAME] ([PERSON_NAME] ([PERSON_NA…" at bounding box center [339, 126] width 302 height 20
select select "a0ea4169-8540-4a2c-b9f4-cf4c1ffdeb95"
click at [235, 201] on div at bounding box center [233, 200] width 90 height 20
select select "9"
select select "2025"
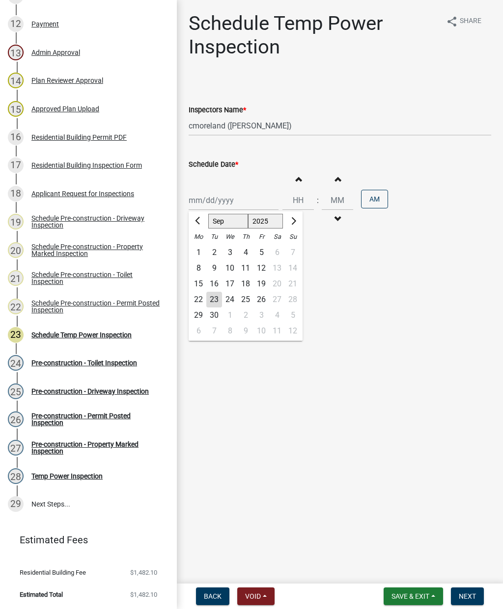
click at [220, 301] on div "23" at bounding box center [214, 300] width 16 height 16
type input "[DATE]"
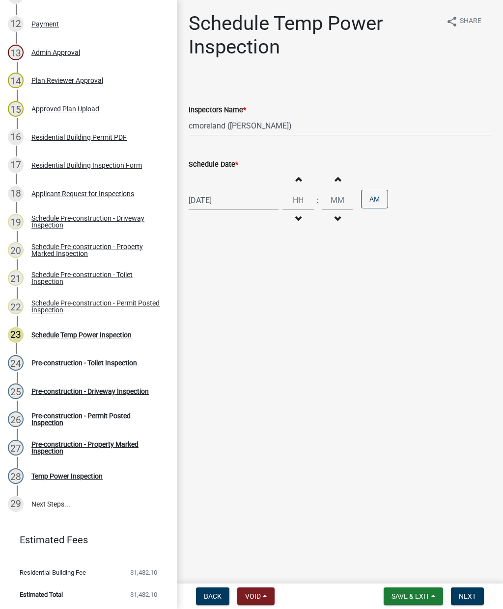
click at [477, 593] on button "Next" at bounding box center [466, 597] width 33 height 18
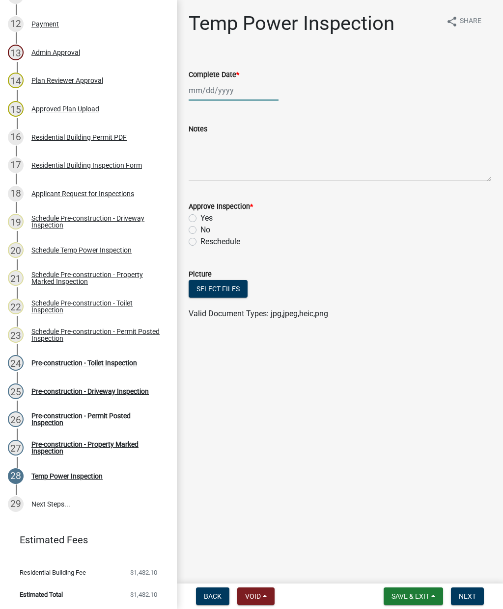
click at [233, 88] on div at bounding box center [233, 90] width 90 height 20
select select "9"
select select "2025"
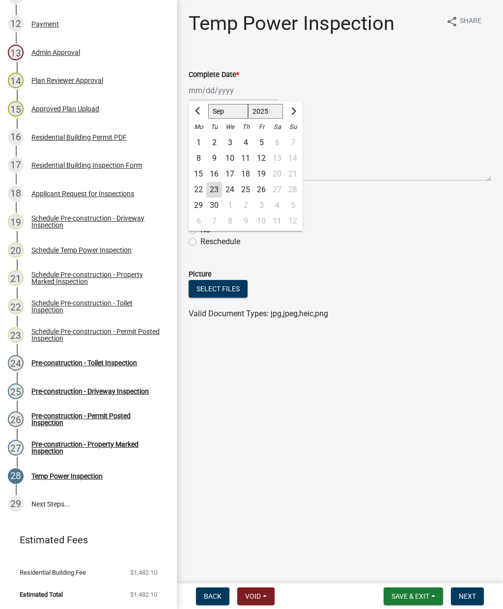
click at [217, 192] on div "23" at bounding box center [214, 190] width 16 height 16
type input "[DATE]"
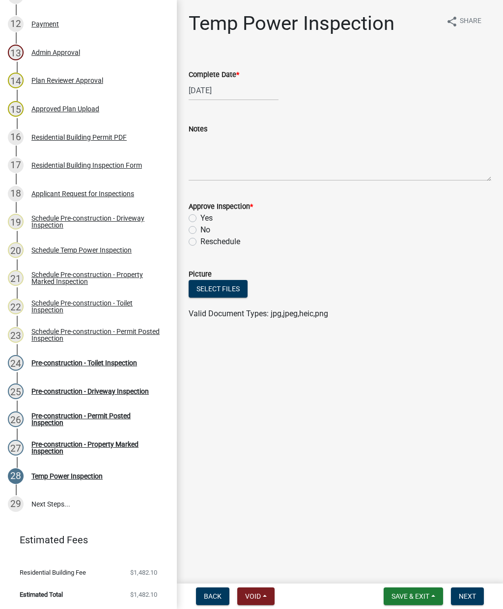
click at [200, 217] on label "Yes" at bounding box center [206, 218] width 12 height 12
click at [200, 217] on input "Yes" at bounding box center [203, 215] width 6 height 6
radio input "true"
click at [471, 599] on span "Next" at bounding box center [466, 597] width 17 height 8
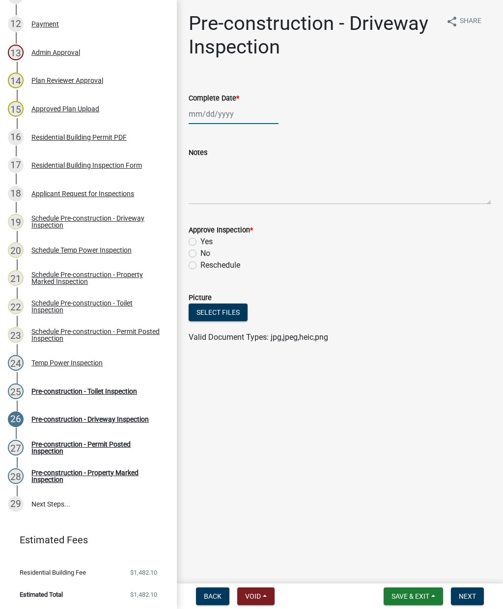
click at [229, 114] on div at bounding box center [233, 114] width 90 height 20
select select "9"
select select "2025"
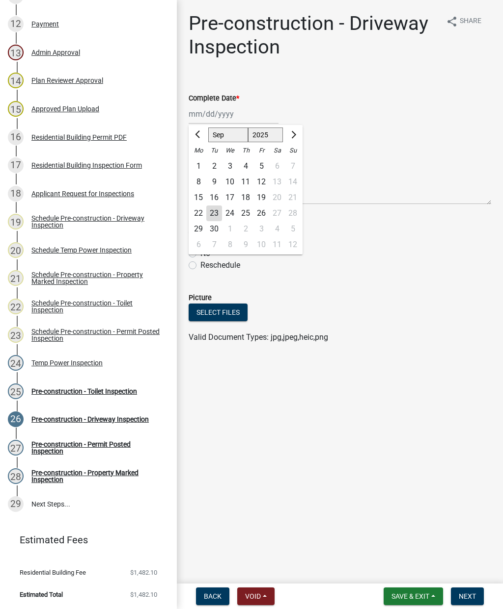
click at [218, 214] on div "23" at bounding box center [214, 214] width 16 height 16
type input "[DATE]"
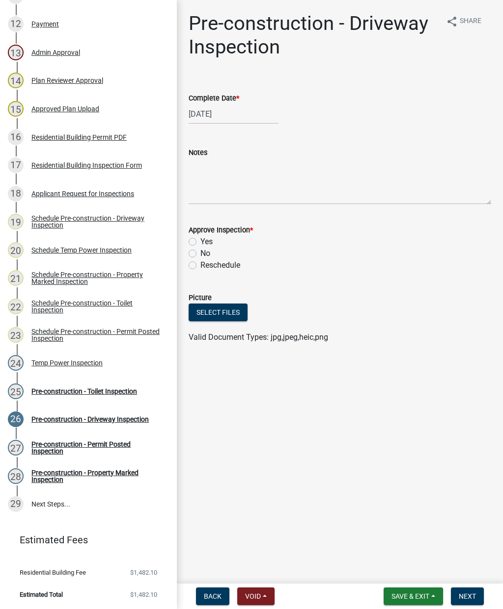
click at [200, 243] on label "Yes" at bounding box center [206, 242] width 12 height 12
click at [200, 242] on input "Yes" at bounding box center [203, 239] width 6 height 6
radio input "true"
click at [475, 601] on span "Next" at bounding box center [466, 597] width 17 height 8
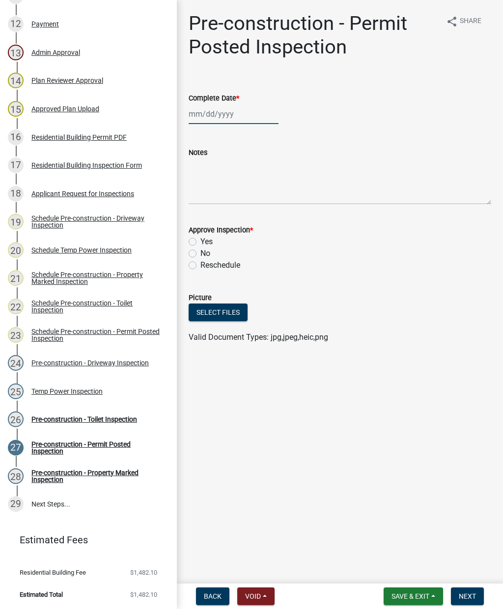
click at [225, 116] on div at bounding box center [233, 114] width 90 height 20
select select "9"
select select "2025"
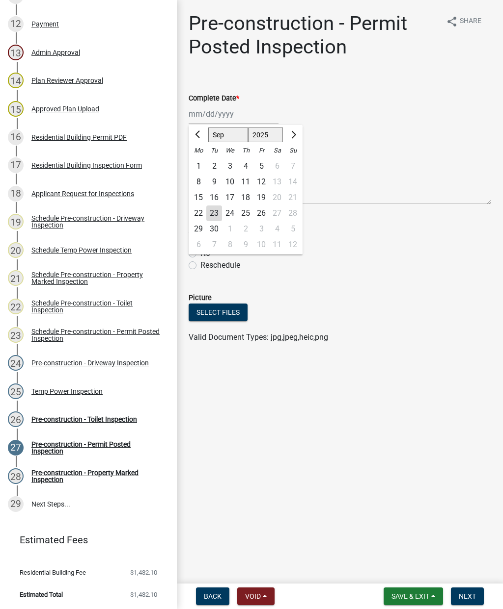
click at [216, 214] on div "23" at bounding box center [214, 214] width 16 height 16
type input "[DATE]"
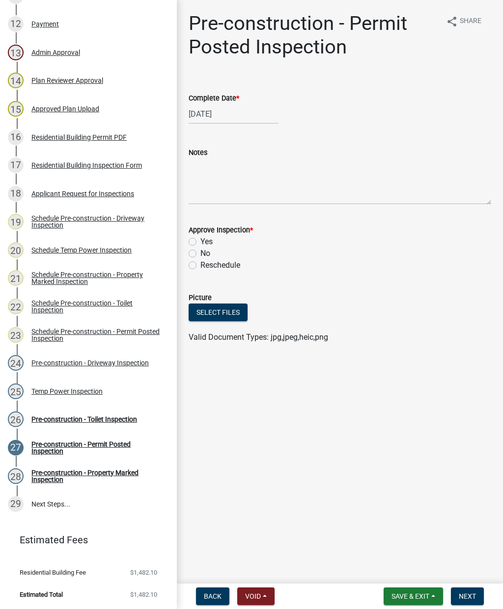
click at [200, 243] on label "Yes" at bounding box center [206, 242] width 12 height 12
click at [200, 242] on input "Yes" at bounding box center [203, 239] width 6 height 6
radio input "true"
click at [477, 595] on button "Next" at bounding box center [466, 597] width 33 height 18
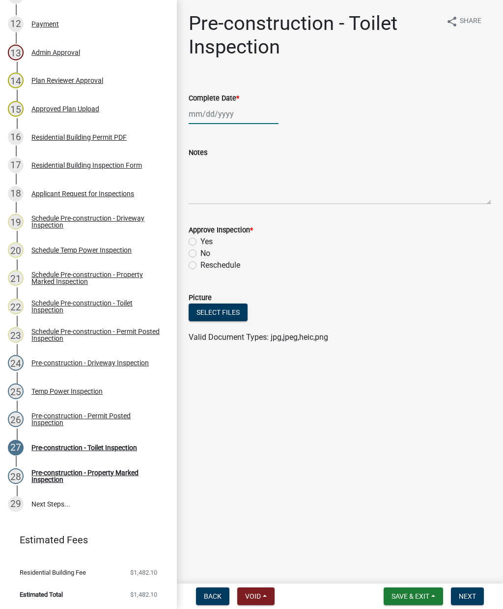
click at [225, 114] on div at bounding box center [233, 114] width 90 height 20
select select "9"
select select "2025"
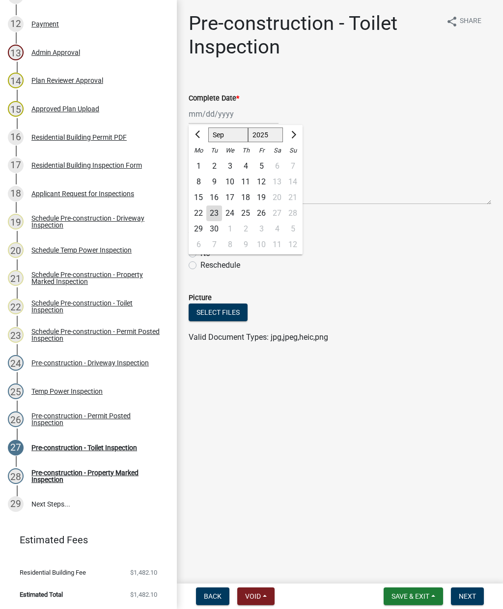
click at [216, 215] on div "23" at bounding box center [214, 214] width 16 height 16
type input "[DATE]"
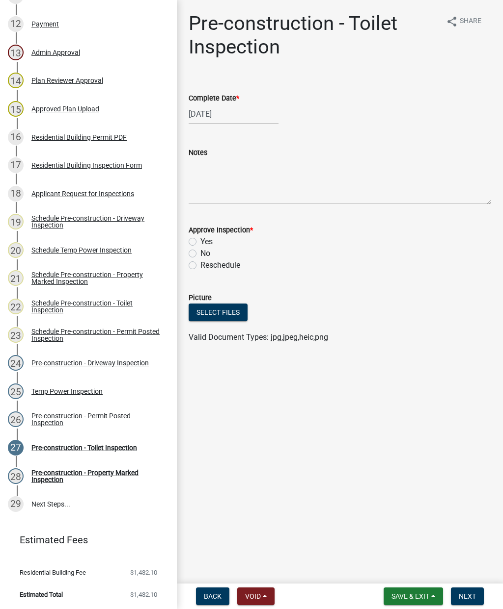
click at [200, 238] on label "Yes" at bounding box center [206, 242] width 12 height 12
click at [200, 238] on input "Yes" at bounding box center [203, 239] width 6 height 6
radio input "true"
click at [475, 591] on button "Next" at bounding box center [466, 597] width 33 height 18
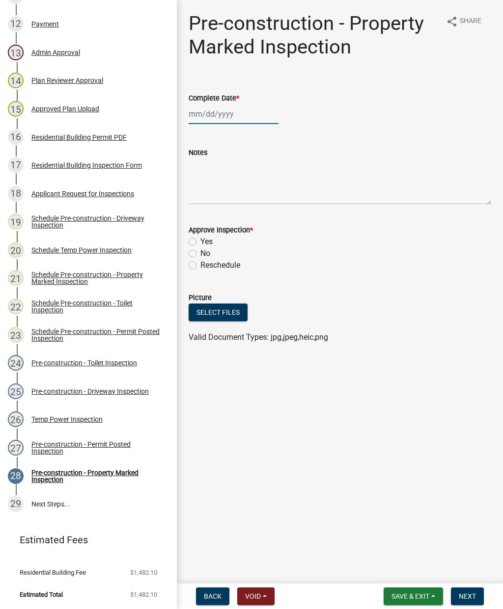
click at [222, 119] on div at bounding box center [233, 114] width 90 height 20
select select "9"
select select "2025"
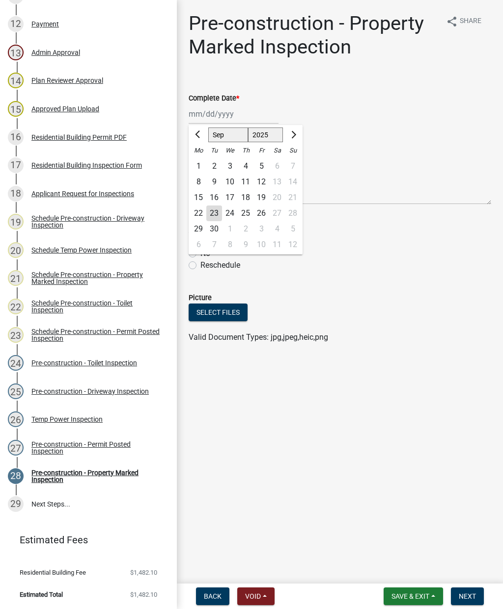
click at [213, 217] on div "23" at bounding box center [214, 214] width 16 height 16
type input "[DATE]"
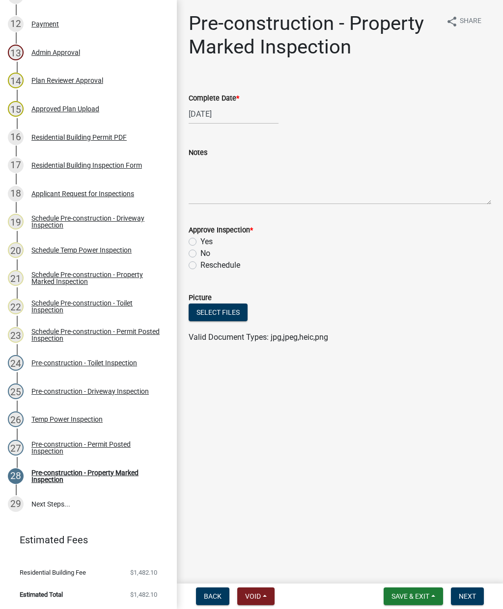
click at [200, 242] on label "Yes" at bounding box center [206, 242] width 12 height 12
click at [200, 242] on input "Yes" at bounding box center [203, 239] width 6 height 6
radio input "true"
click at [477, 598] on button "Next" at bounding box center [466, 597] width 33 height 18
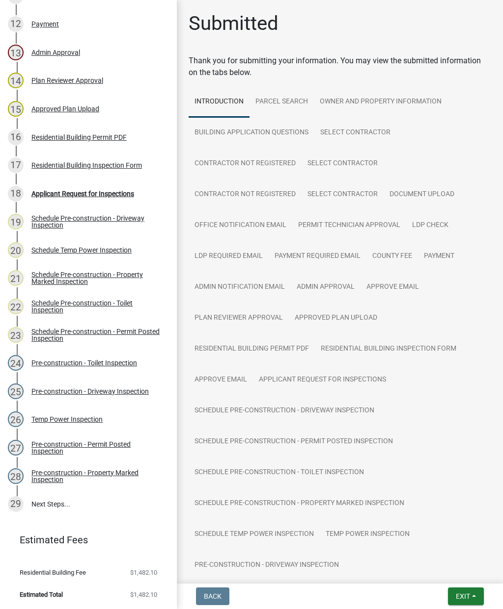
click at [471, 595] on button "Exit" at bounding box center [466, 597] width 36 height 18
click at [443, 567] on button "Save & Exit" at bounding box center [444, 571] width 79 height 24
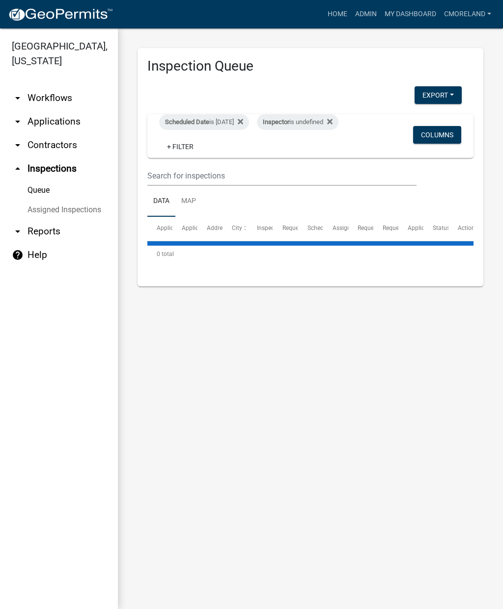
select select "2: 50"
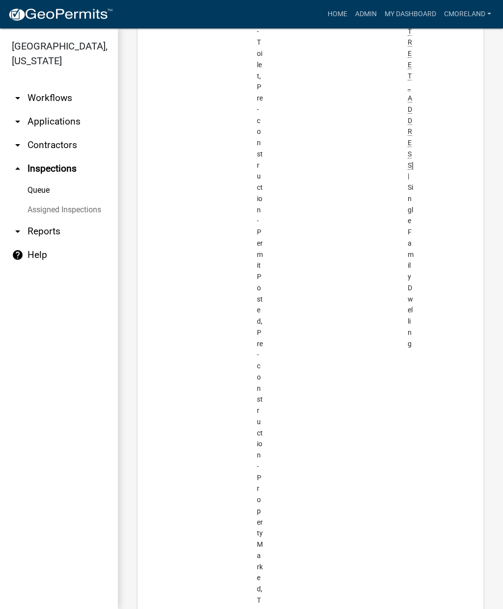
scroll to position [3144, 0]
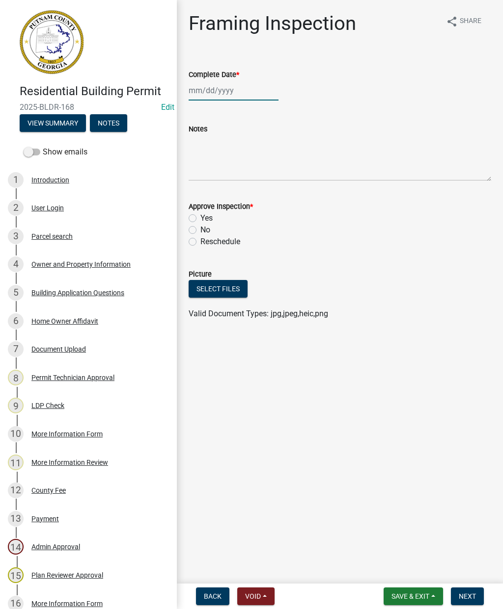
click at [229, 92] on div at bounding box center [233, 90] width 90 height 20
select select "9"
select select "2025"
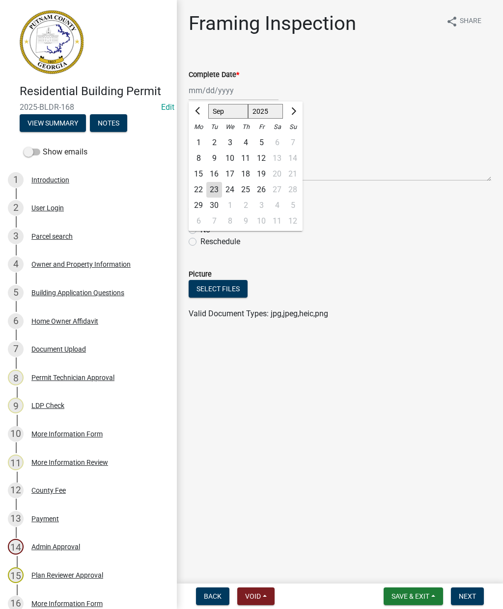
click at [220, 187] on div "23" at bounding box center [214, 190] width 16 height 16
type input "[DATE]"
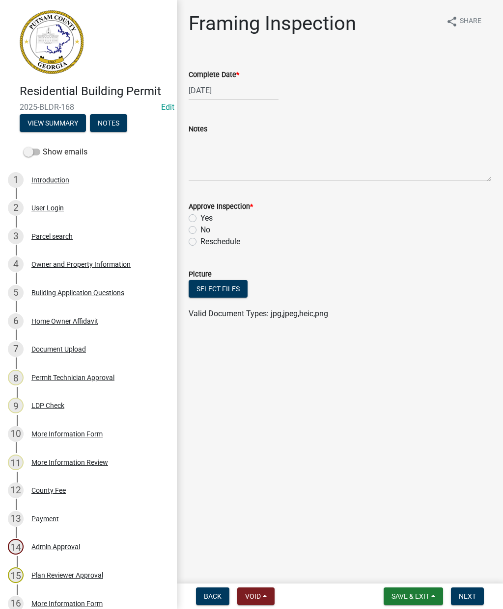
click at [200, 215] on label "Yes" at bounding box center [206, 218] width 12 height 12
click at [200, 215] on input "Yes" at bounding box center [203, 215] width 6 height 6
radio input "true"
click at [471, 601] on span "Next" at bounding box center [466, 597] width 17 height 8
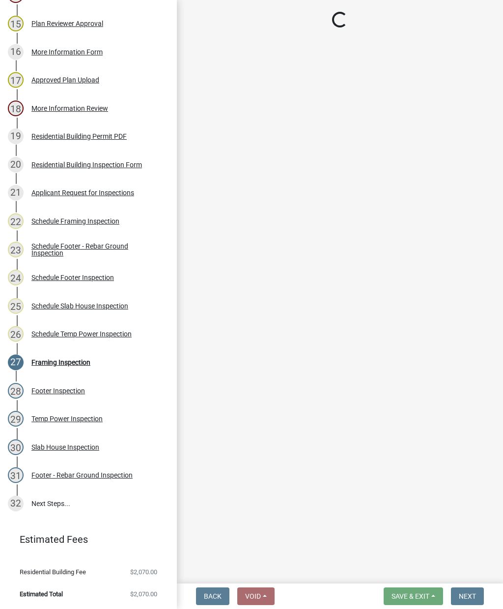
scroll to position [552, 0]
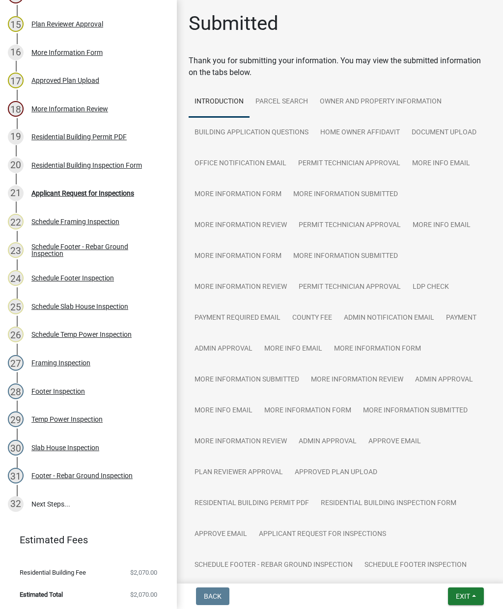
click at [463, 598] on span "Exit" at bounding box center [462, 597] width 14 height 8
click at [449, 570] on button "Save & Exit" at bounding box center [444, 571] width 79 height 24
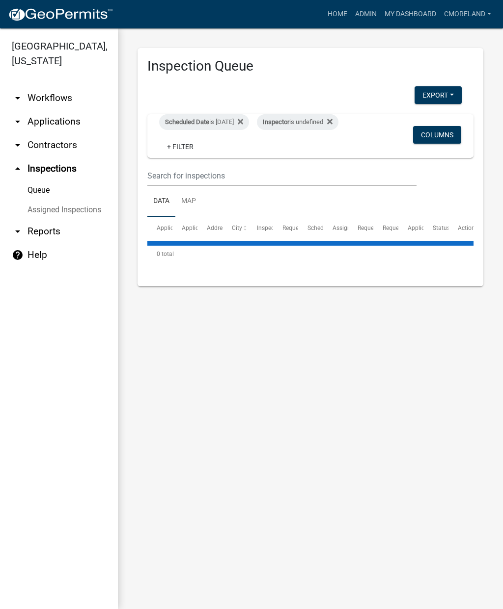
select select "2: 50"
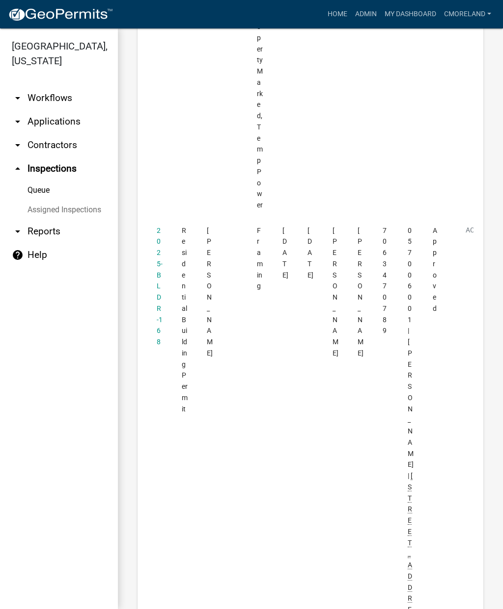
scroll to position [3617, 0]
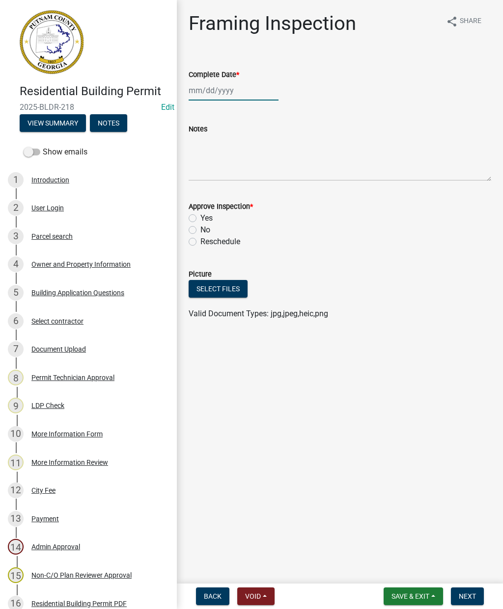
click at [214, 93] on div at bounding box center [233, 90] width 90 height 20
select select "9"
select select "2025"
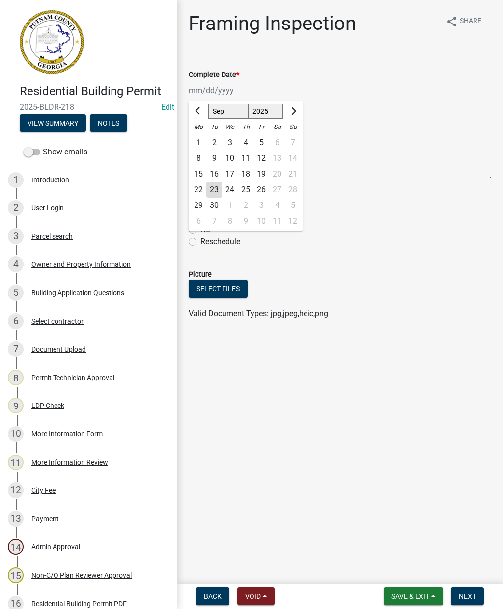
click at [216, 196] on div "23" at bounding box center [214, 190] width 16 height 16
type input "[DATE]"
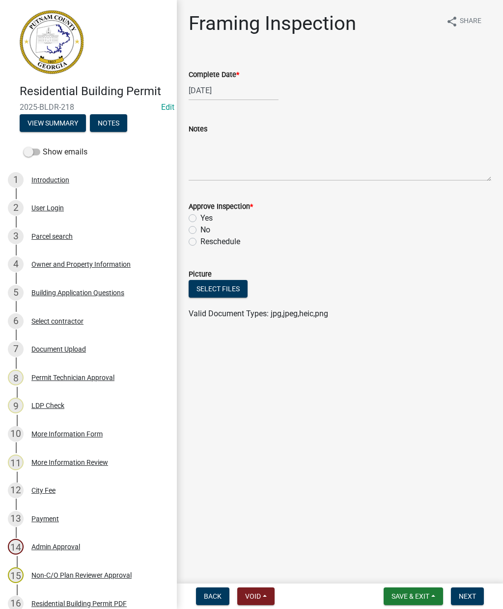
click at [200, 220] on label "Yes" at bounding box center [206, 218] width 12 height 12
click at [200, 219] on input "Yes" at bounding box center [203, 215] width 6 height 6
radio input "true"
click at [476, 590] on button "Next" at bounding box center [466, 597] width 33 height 18
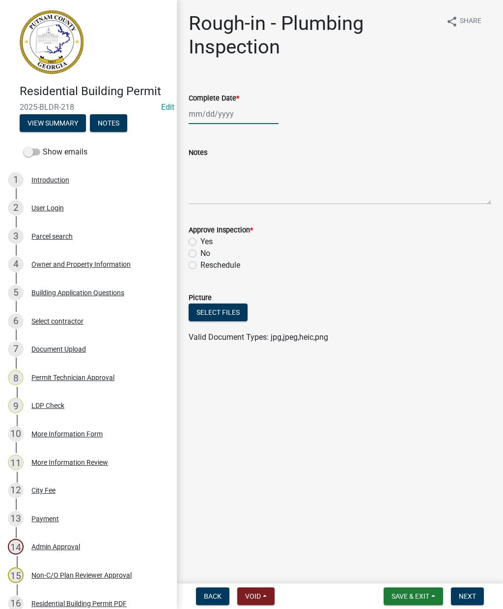
click at [235, 115] on div at bounding box center [233, 114] width 90 height 20
select select "9"
select select "2025"
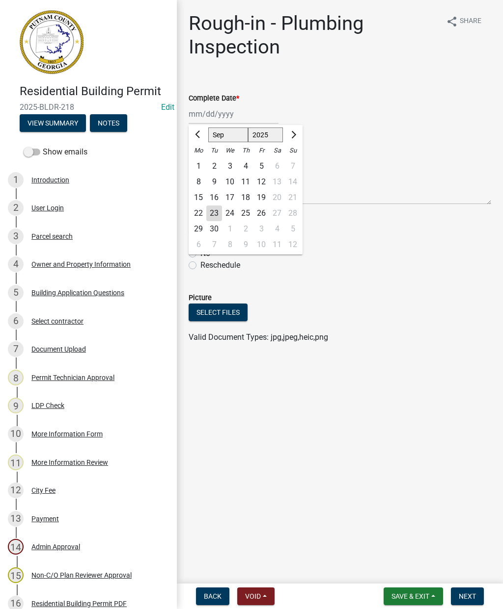
click at [214, 213] on div "23" at bounding box center [214, 214] width 16 height 16
type input "[DATE]"
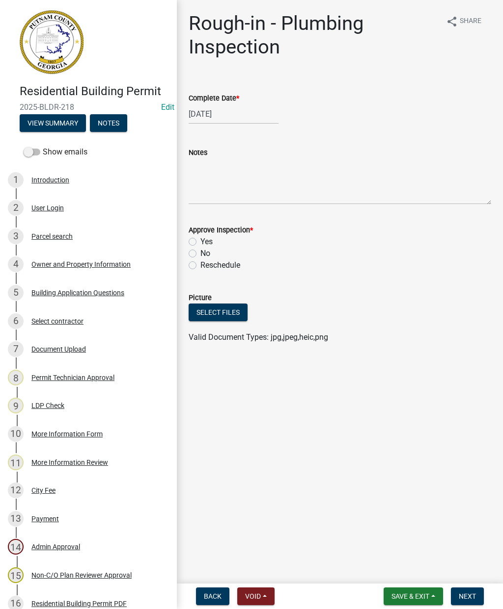
click at [200, 240] on label "Yes" at bounding box center [206, 242] width 12 height 12
click at [200, 240] on input "Yes" at bounding box center [203, 239] width 6 height 6
radio input "true"
click at [472, 593] on span "Next" at bounding box center [466, 597] width 17 height 8
click at [232, 115] on div at bounding box center [233, 114] width 90 height 20
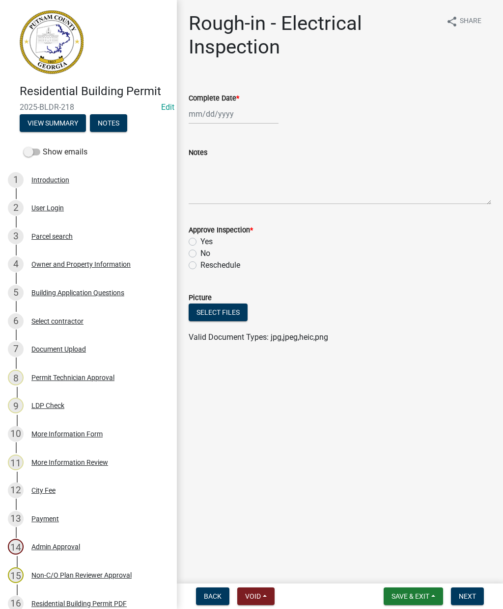
select select "9"
select select "2025"
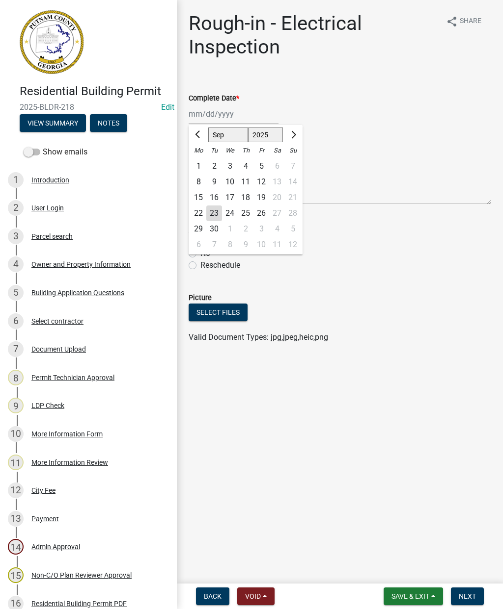
click at [219, 212] on div "23" at bounding box center [214, 214] width 16 height 16
type input "[DATE]"
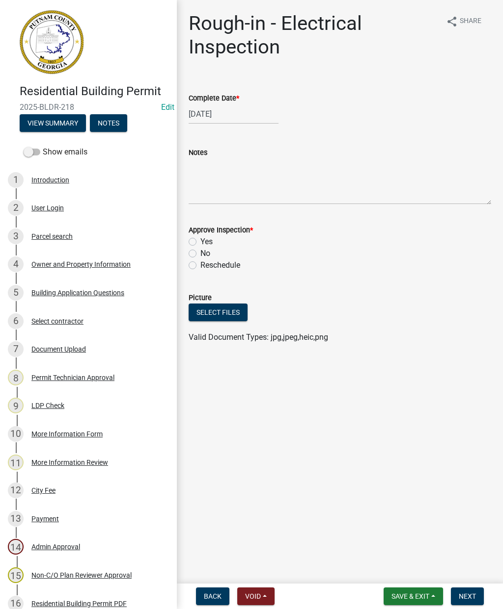
click at [200, 244] on label "Yes" at bounding box center [206, 242] width 12 height 12
click at [200, 242] on input "Yes" at bounding box center [203, 239] width 6 height 6
radio input "true"
click at [473, 592] on button "Next" at bounding box center [466, 597] width 33 height 18
click at [216, 108] on div at bounding box center [233, 114] width 90 height 20
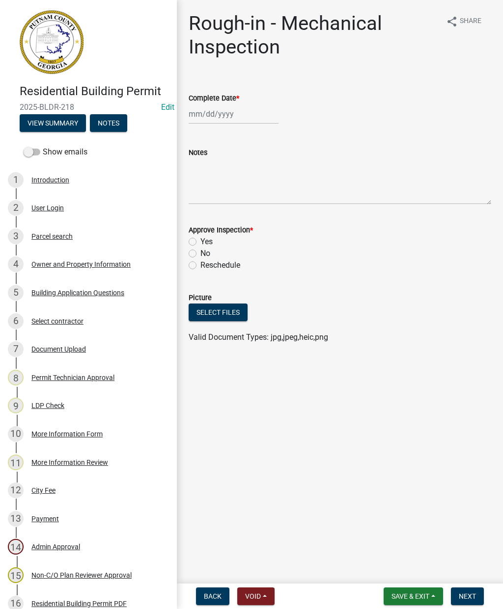
select select "9"
select select "2025"
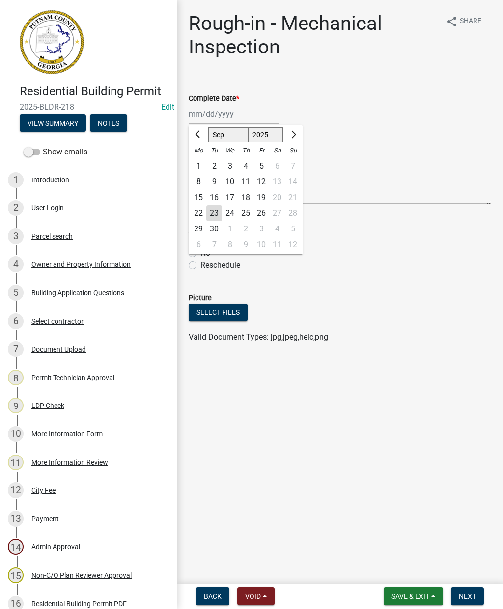
click at [216, 213] on div "23" at bounding box center [214, 214] width 16 height 16
type input "[DATE]"
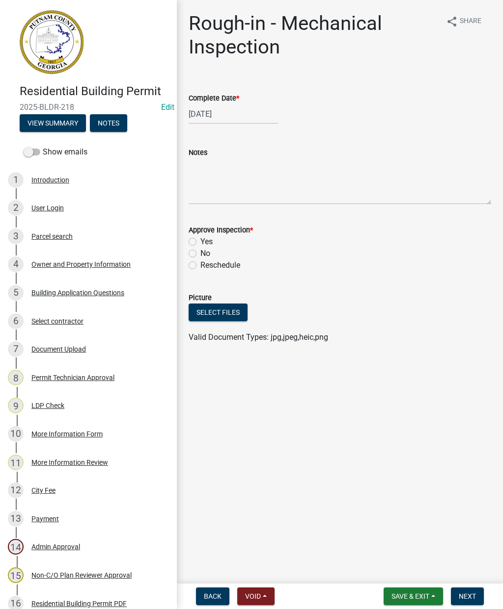
click at [200, 241] on label "Yes" at bounding box center [206, 242] width 12 height 12
click at [200, 241] on input "Yes" at bounding box center [203, 239] width 6 height 6
radio input "true"
click at [471, 595] on span "Next" at bounding box center [466, 597] width 17 height 8
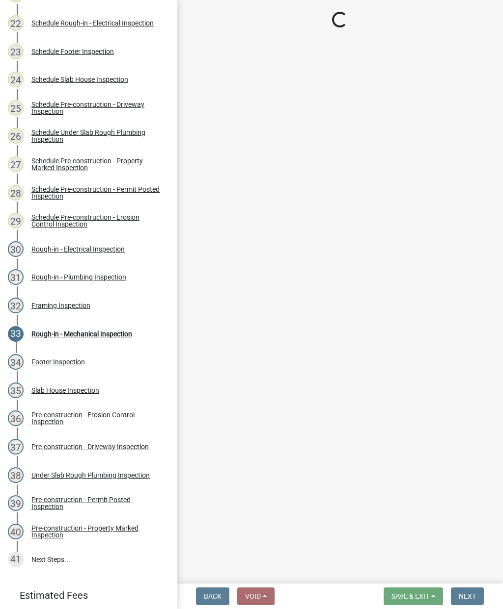
scroll to position [751, 0]
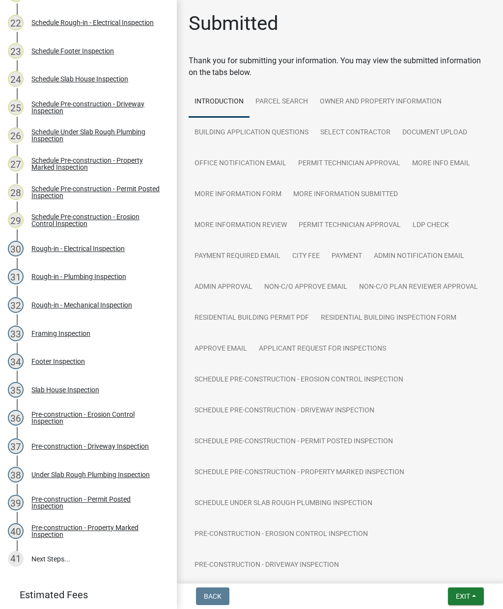
click at [467, 594] on span "Exit" at bounding box center [462, 597] width 14 height 8
click at [439, 570] on button "Save & Exit" at bounding box center [444, 571] width 79 height 24
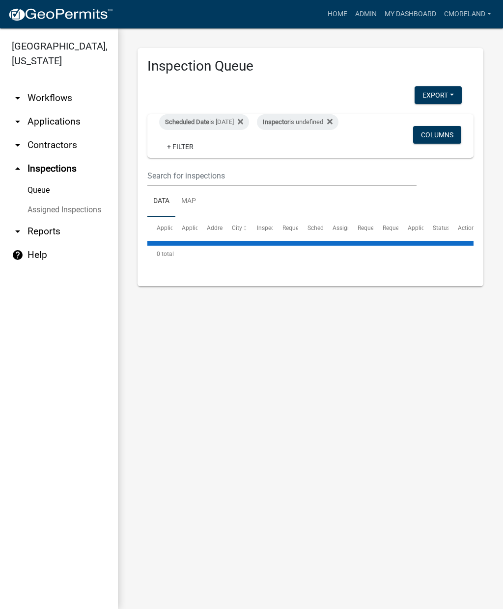
select select "2: 50"
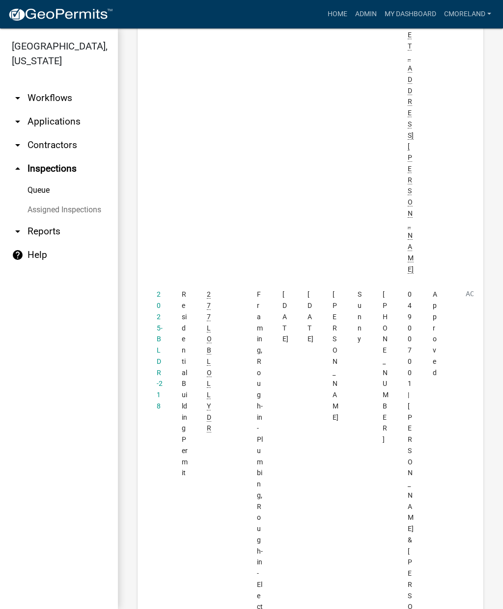
scroll to position [4114, 0]
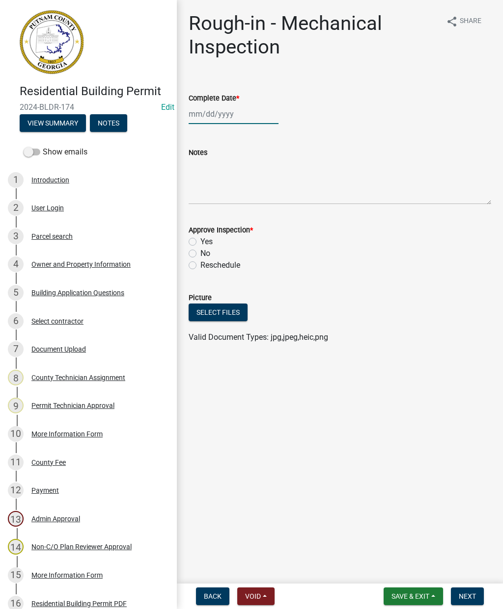
click at [225, 120] on div at bounding box center [233, 114] width 90 height 20
select select "9"
select select "2025"
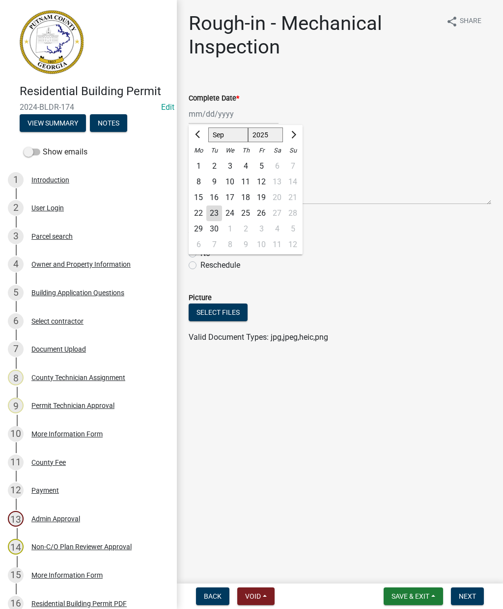
click at [221, 210] on div "23" at bounding box center [214, 214] width 16 height 16
type input "[DATE]"
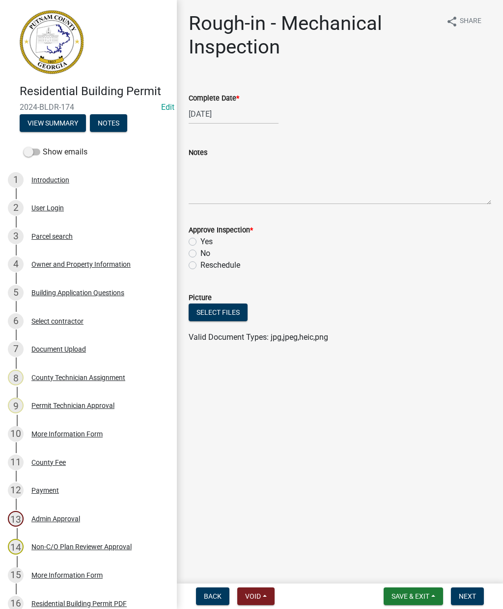
click at [200, 240] on label "Yes" at bounding box center [206, 242] width 12 height 12
click at [200, 240] on input "Yes" at bounding box center [203, 239] width 6 height 6
radio input "true"
click at [477, 597] on button "Next" at bounding box center [466, 597] width 33 height 18
click at [230, 113] on div at bounding box center [233, 114] width 90 height 20
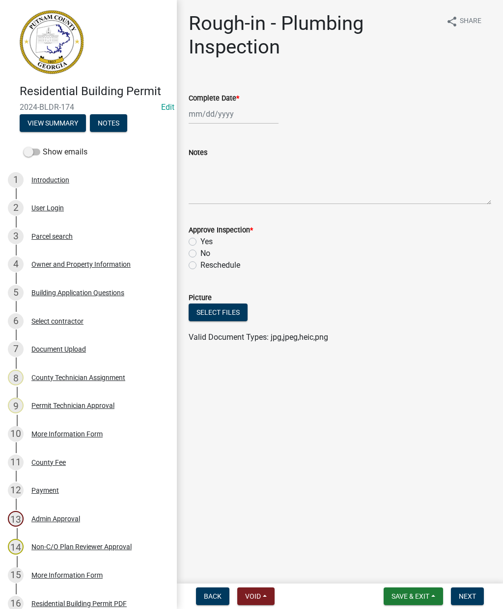
select select "9"
select select "2025"
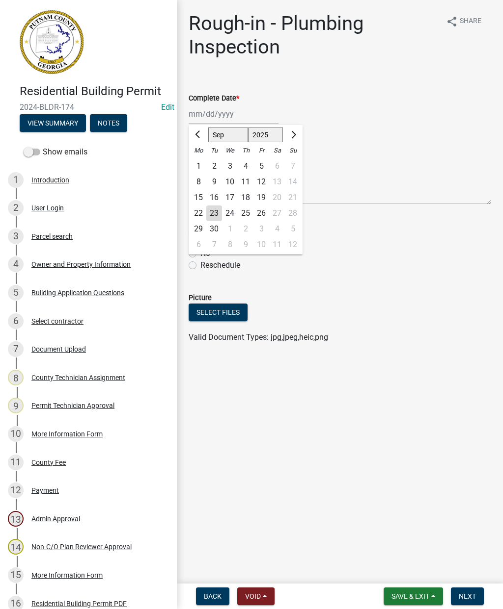
click at [219, 213] on div "23" at bounding box center [214, 214] width 16 height 16
type input "[DATE]"
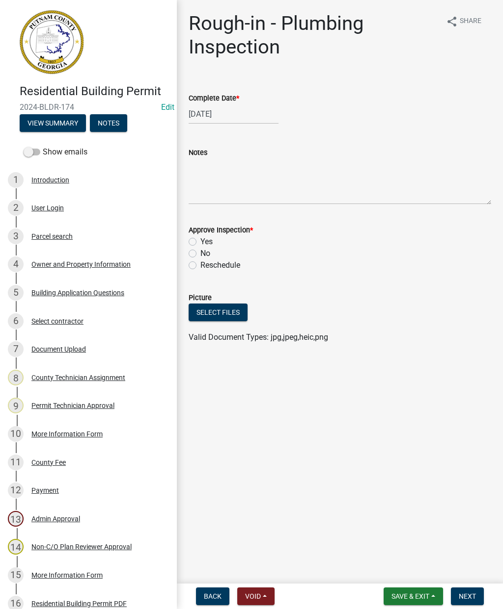
click at [200, 243] on label "Yes" at bounding box center [206, 242] width 12 height 12
click at [200, 242] on input "Yes" at bounding box center [203, 239] width 6 height 6
radio input "true"
click at [470, 601] on span "Next" at bounding box center [466, 597] width 17 height 8
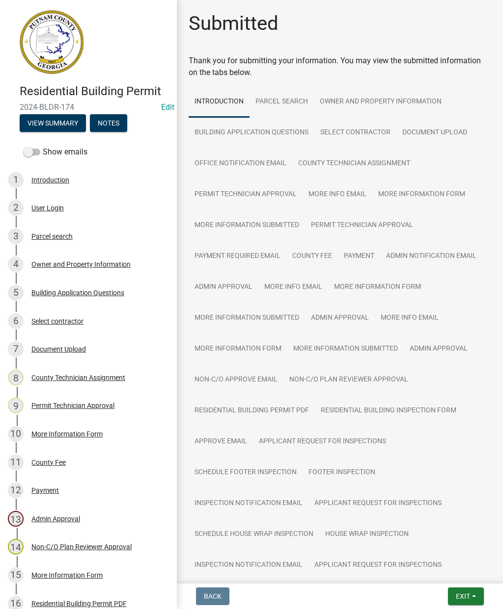
click at [473, 597] on button "Exit" at bounding box center [466, 597] width 36 height 18
click at [437, 572] on button "Save & Exit" at bounding box center [444, 571] width 79 height 24
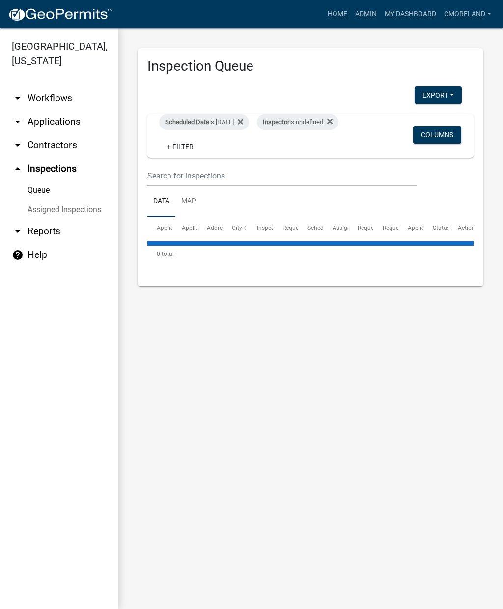
select select "2: 50"
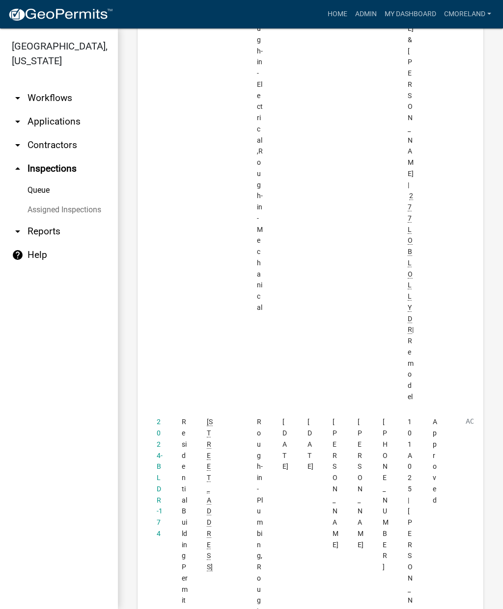
scroll to position [4623, 0]
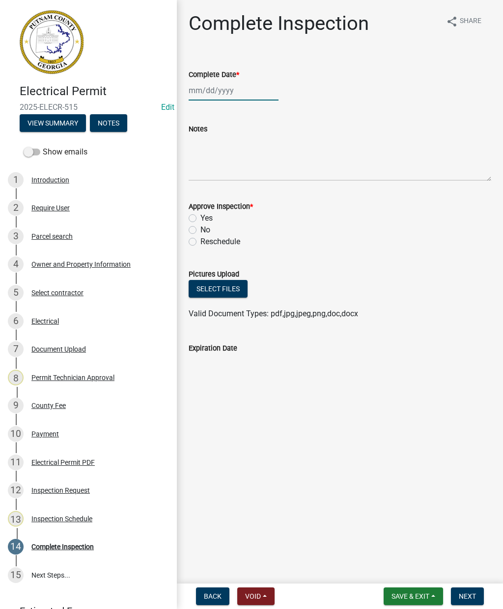
click at [221, 93] on div at bounding box center [233, 90] width 90 height 20
select select "9"
select select "2025"
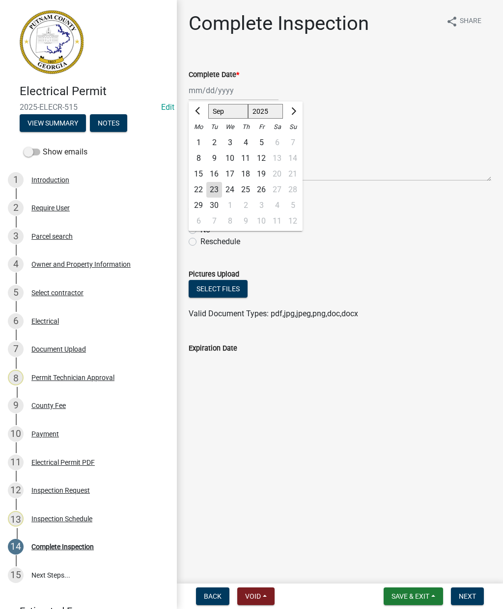
click at [216, 188] on div "23" at bounding box center [214, 190] width 16 height 16
type input "[DATE]"
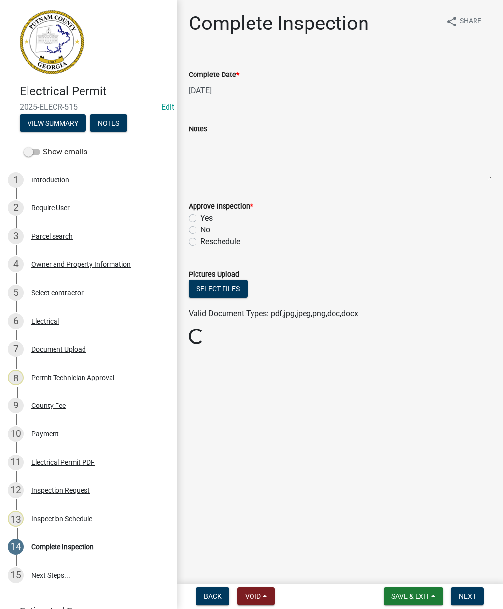
click at [200, 216] on label "Yes" at bounding box center [206, 218] width 12 height 12
click at [200, 216] on input "Yes" at bounding box center [203, 215] width 6 height 6
radio input "true"
click at [477, 593] on button "Next" at bounding box center [466, 597] width 33 height 18
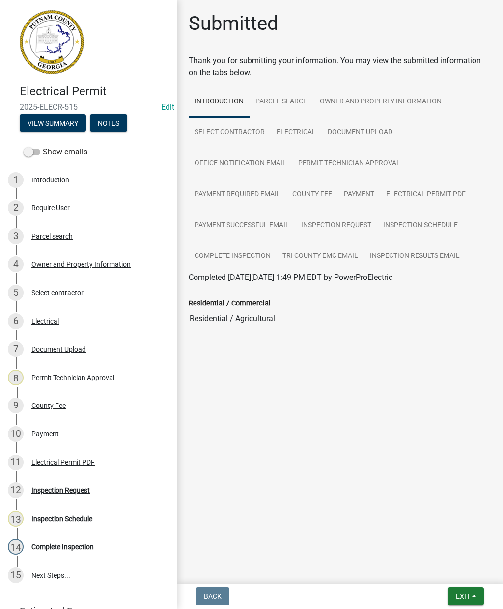
click at [471, 596] on button "Exit" at bounding box center [466, 597] width 36 height 18
click at [449, 572] on button "Save & Exit" at bounding box center [444, 571] width 79 height 24
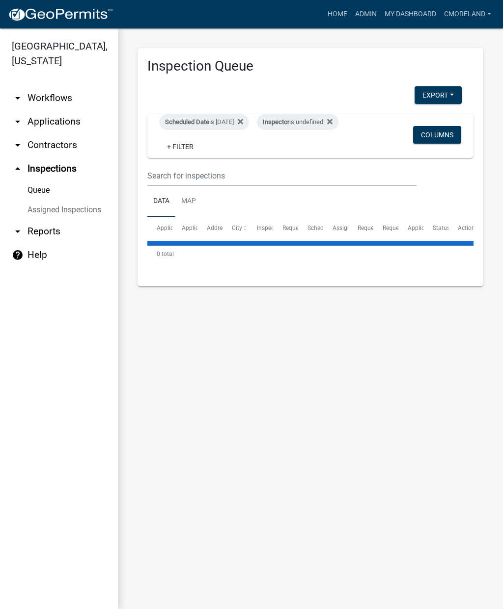
select select "2: 50"
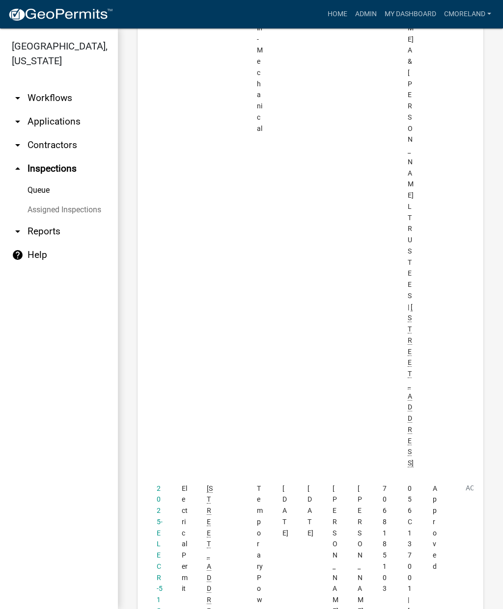
scroll to position [5205, 0]
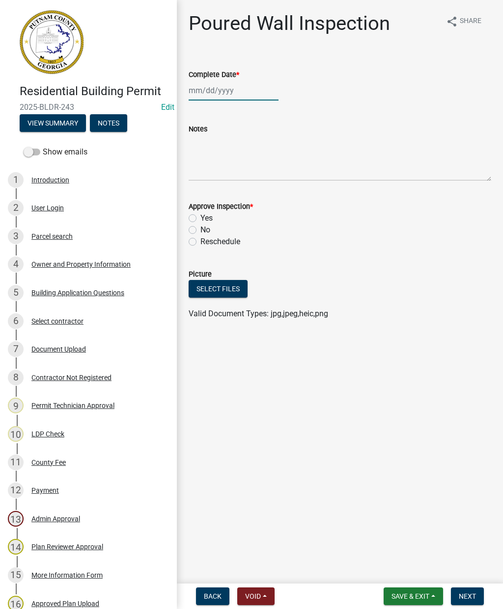
click at [220, 94] on div at bounding box center [233, 90] width 90 height 20
select select "9"
select select "2025"
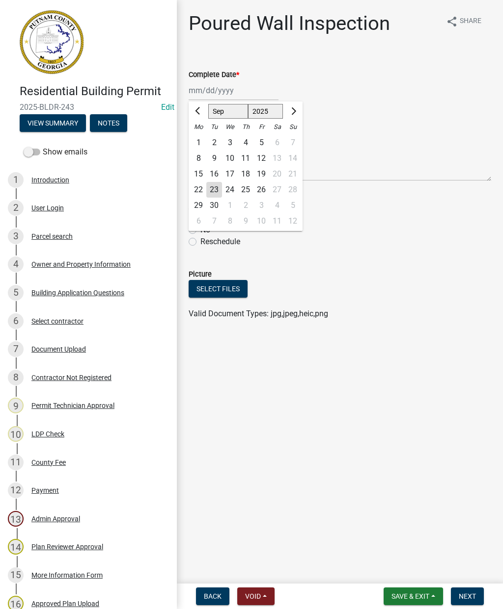
click at [217, 189] on div "23" at bounding box center [214, 190] width 16 height 16
type input "[DATE]"
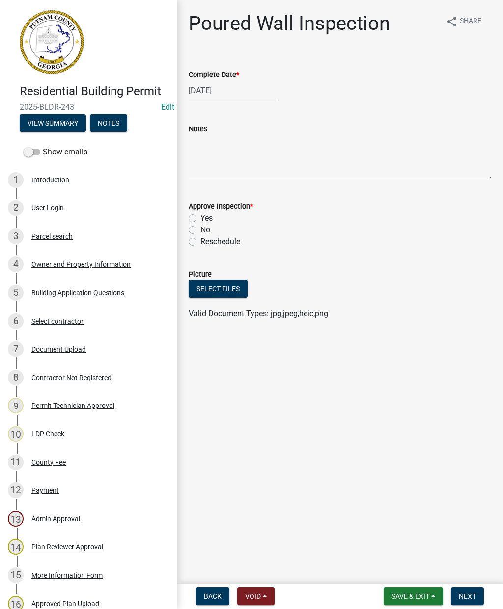
click at [200, 222] on label "Yes" at bounding box center [206, 218] width 12 height 12
click at [200, 219] on input "Yes" at bounding box center [203, 215] width 6 height 6
radio input "true"
click at [476, 590] on button "Next" at bounding box center [466, 597] width 33 height 18
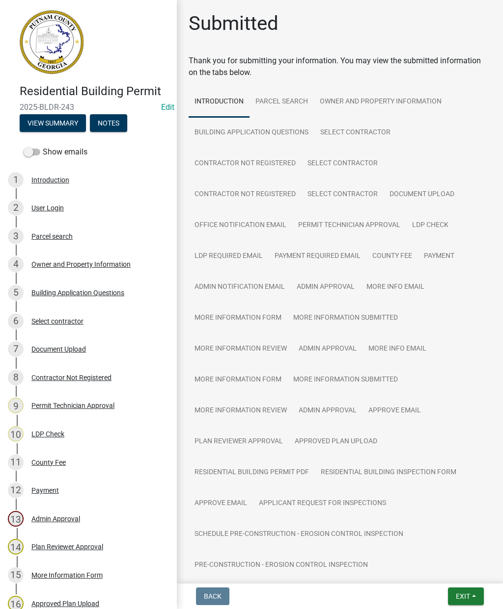
click at [467, 599] on span "Exit" at bounding box center [462, 597] width 14 height 8
click at [455, 571] on button "Save & Exit" at bounding box center [444, 571] width 79 height 24
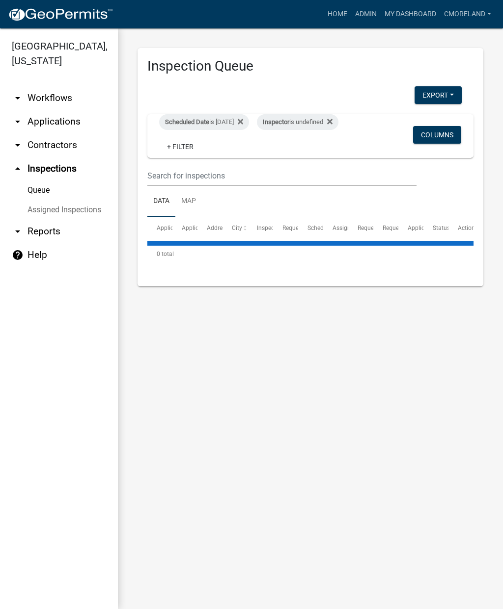
select select "2: 50"
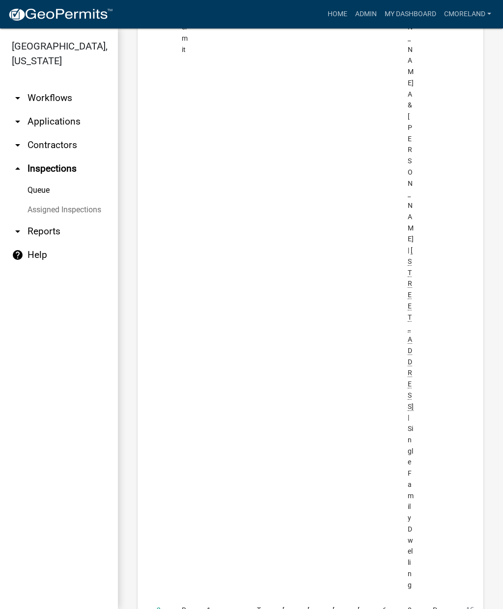
scroll to position [6544, 0]
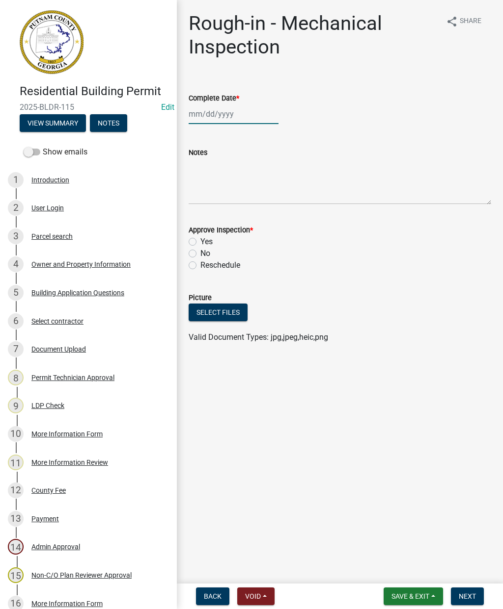
click at [216, 111] on div at bounding box center [233, 114] width 90 height 20
select select "9"
select select "2025"
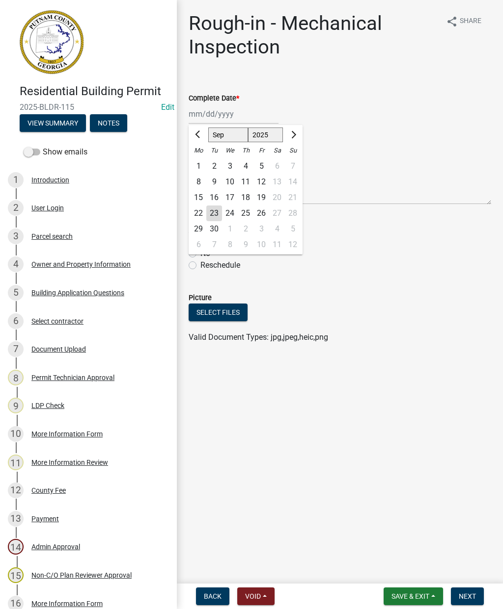
click at [217, 214] on div "23" at bounding box center [214, 214] width 16 height 16
type input "[DATE]"
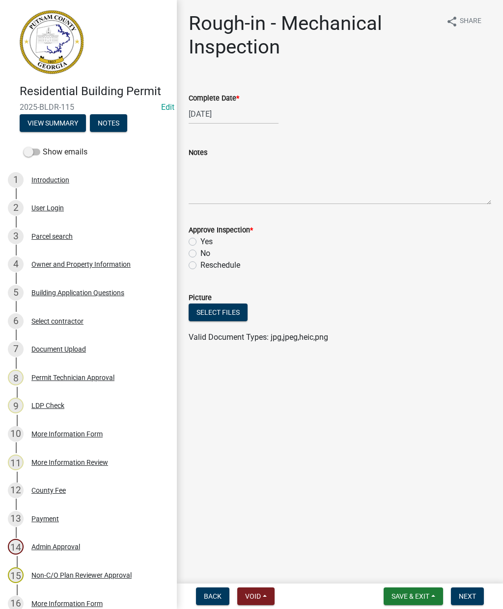
click at [200, 244] on label "Yes" at bounding box center [206, 242] width 12 height 12
click at [200, 242] on input "Yes" at bounding box center [203, 239] width 6 height 6
radio input "true"
click at [465, 603] on button "Next" at bounding box center [466, 597] width 33 height 18
click at [218, 115] on div at bounding box center [233, 114] width 90 height 20
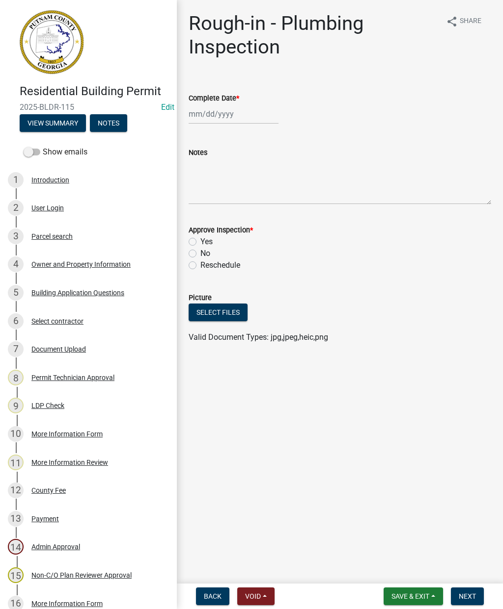
select select "9"
select select "2025"
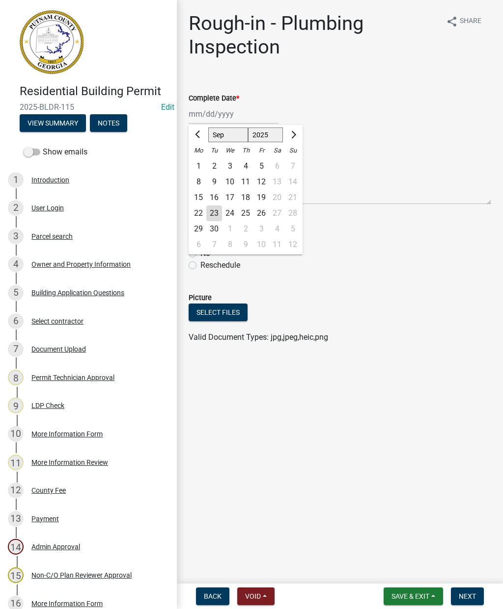
click at [216, 216] on div "23" at bounding box center [214, 214] width 16 height 16
type input "[DATE]"
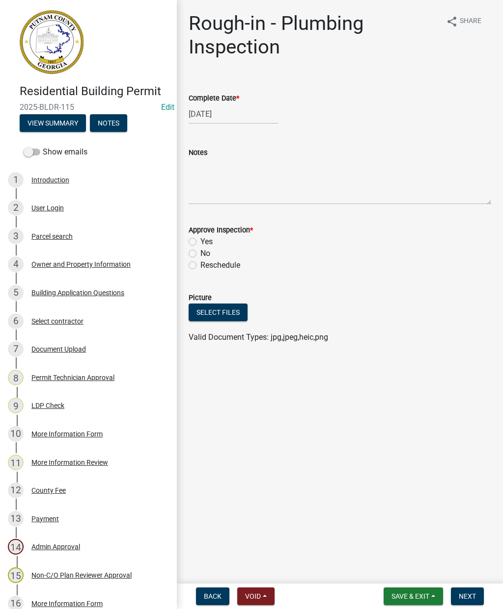
click at [200, 244] on label "Yes" at bounding box center [206, 242] width 12 height 12
click at [200, 242] on input "Yes" at bounding box center [203, 239] width 6 height 6
radio input "true"
click at [466, 594] on span "Next" at bounding box center [466, 597] width 17 height 8
click at [227, 112] on div at bounding box center [233, 114] width 90 height 20
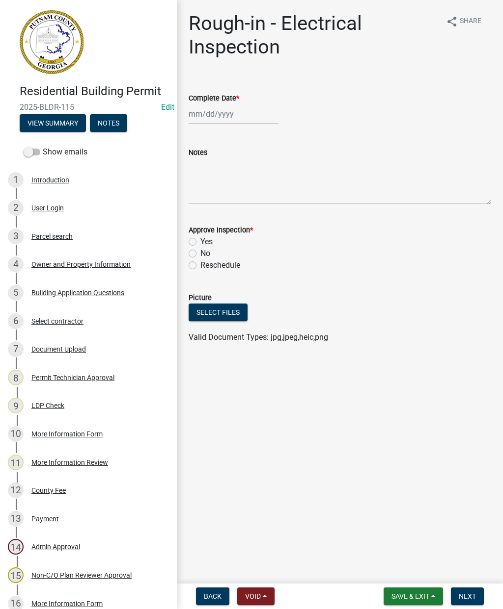
select select "9"
select select "2025"
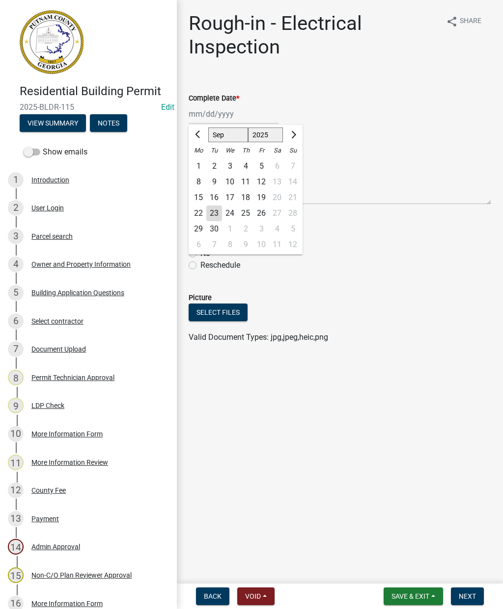
click at [218, 212] on div "23" at bounding box center [214, 214] width 16 height 16
type input "[DATE]"
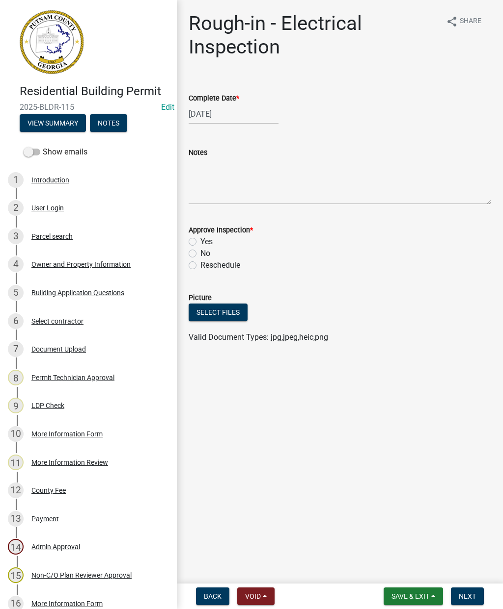
click at [201, 243] on label "Yes" at bounding box center [206, 242] width 12 height 12
click at [201, 242] on input "Yes" at bounding box center [203, 239] width 6 height 6
radio input "true"
click at [477, 593] on button "Next" at bounding box center [466, 597] width 33 height 18
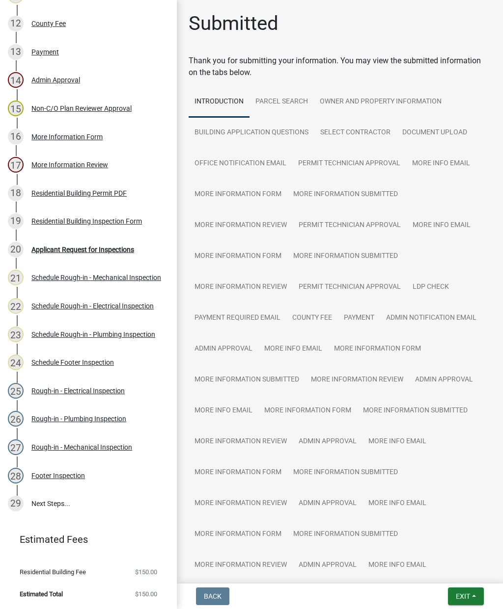
scroll to position [467, 0]
click at [471, 601] on button "Exit" at bounding box center [466, 597] width 36 height 18
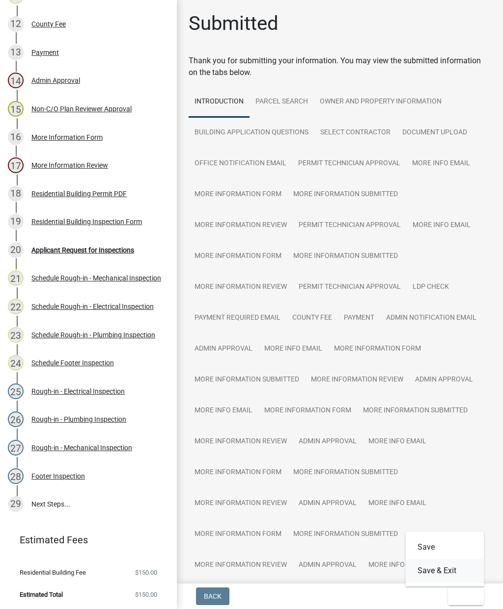
click at [453, 573] on button "Save & Exit" at bounding box center [444, 571] width 79 height 24
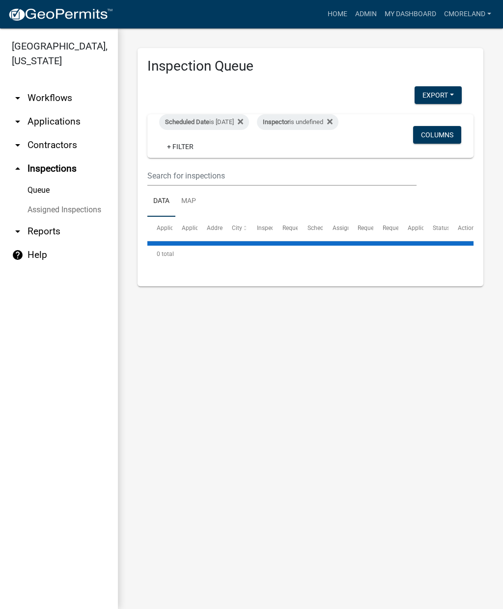
select select "2: 50"
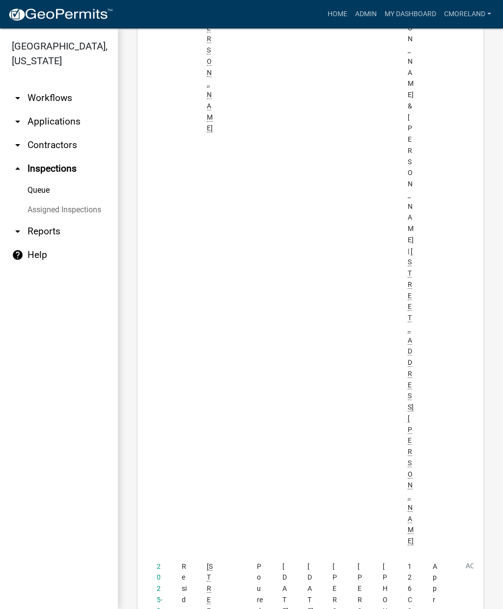
scroll to position [5860, 0]
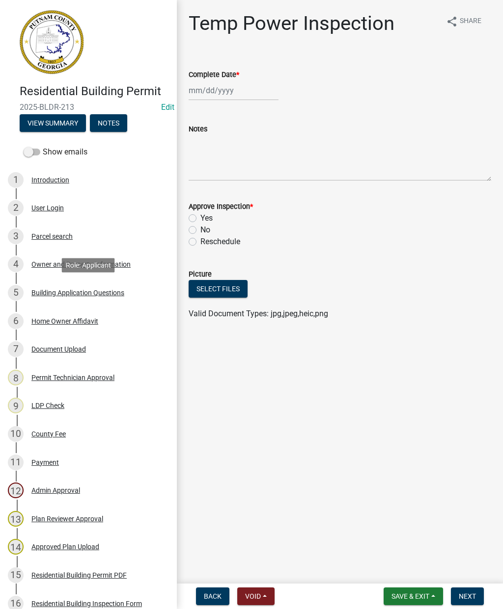
click at [105, 296] on div "Building Application Questions" at bounding box center [77, 293] width 93 height 7
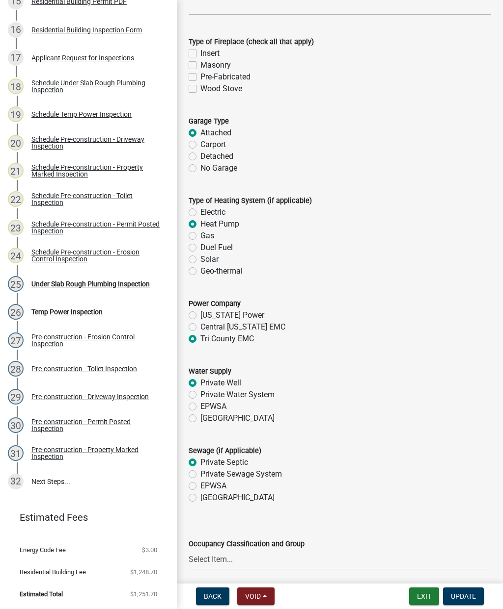
scroll to position [574, 0]
click at [128, 287] on div "Under Slab Rough Plumbing Inspection" at bounding box center [90, 284] width 118 height 7
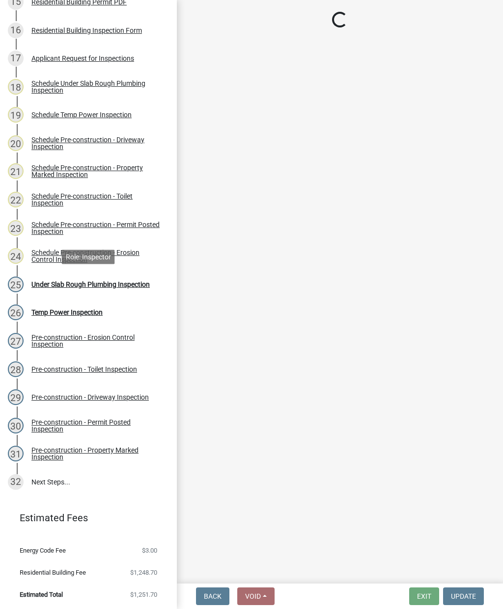
scroll to position [0, 0]
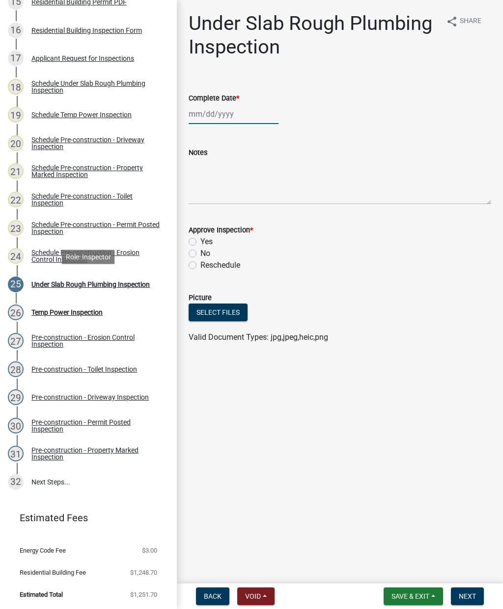
click at [228, 116] on div at bounding box center [233, 114] width 90 height 20
select select "9"
select select "2025"
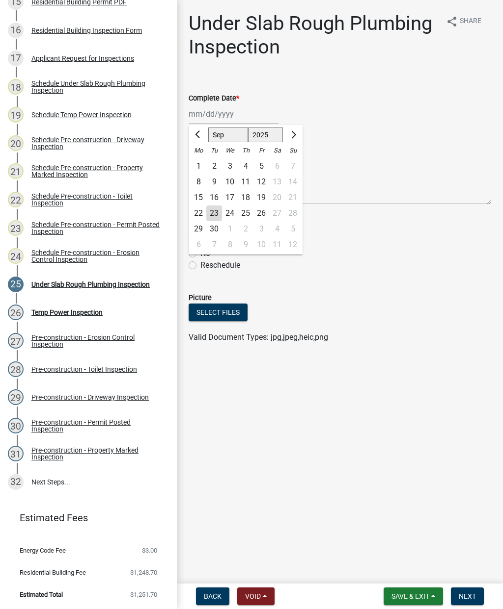
click at [221, 213] on div "23" at bounding box center [214, 214] width 16 height 16
type input "[DATE]"
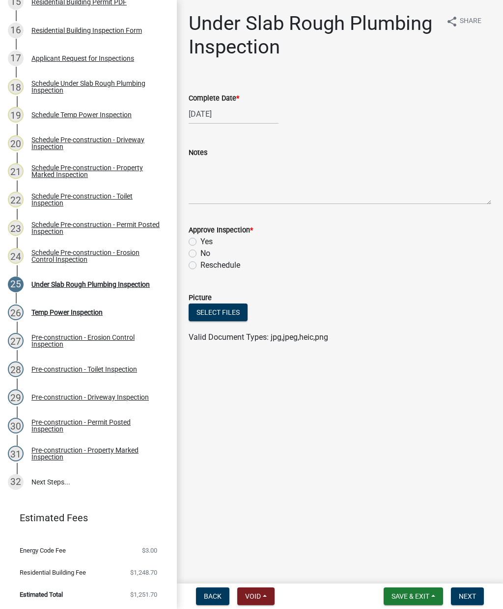
click at [201, 243] on label "Yes" at bounding box center [206, 242] width 12 height 12
click at [201, 242] on input "Yes" at bounding box center [203, 239] width 6 height 6
radio input "true"
click at [472, 598] on span "Next" at bounding box center [466, 597] width 17 height 8
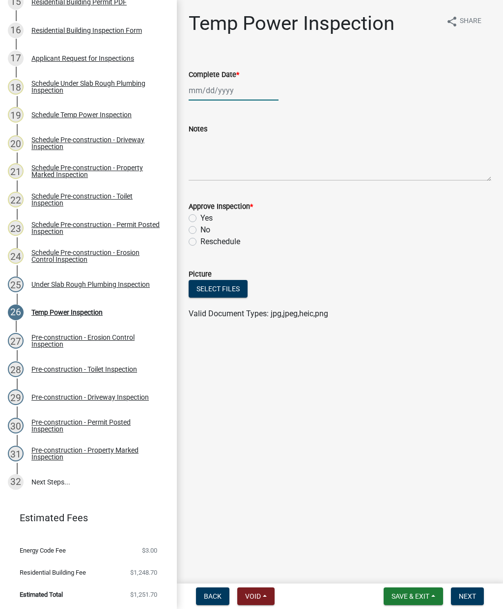
click at [219, 99] on div at bounding box center [233, 90] width 90 height 20
select select "9"
select select "2025"
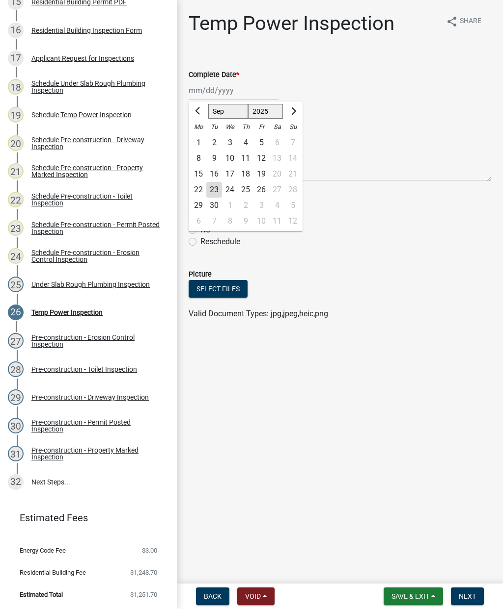
click at [218, 190] on div "23" at bounding box center [214, 190] width 16 height 16
type input "[DATE]"
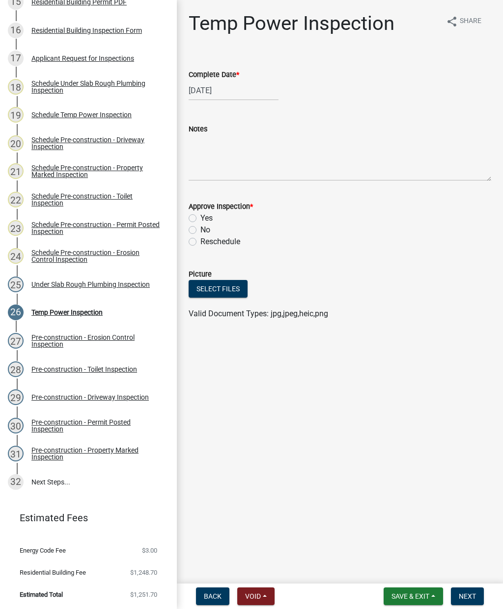
click at [200, 214] on label "Yes" at bounding box center [206, 218] width 12 height 12
click at [200, 214] on input "Yes" at bounding box center [203, 215] width 6 height 6
radio input "true"
click at [472, 596] on span "Next" at bounding box center [466, 597] width 17 height 8
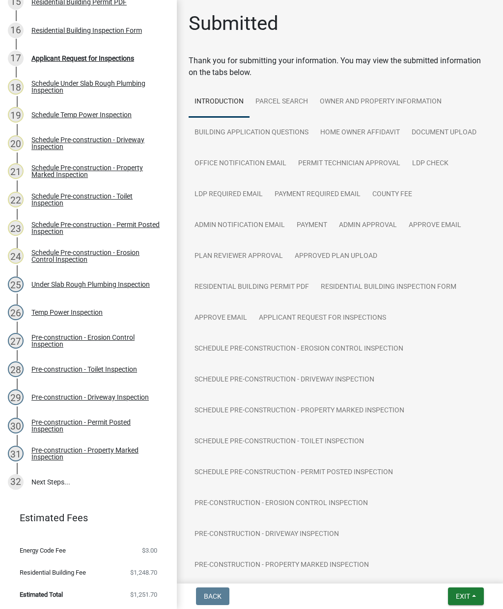
click at [469, 593] on span "Exit" at bounding box center [462, 597] width 14 height 8
click at [443, 572] on button "Save & Exit" at bounding box center [444, 571] width 79 height 24
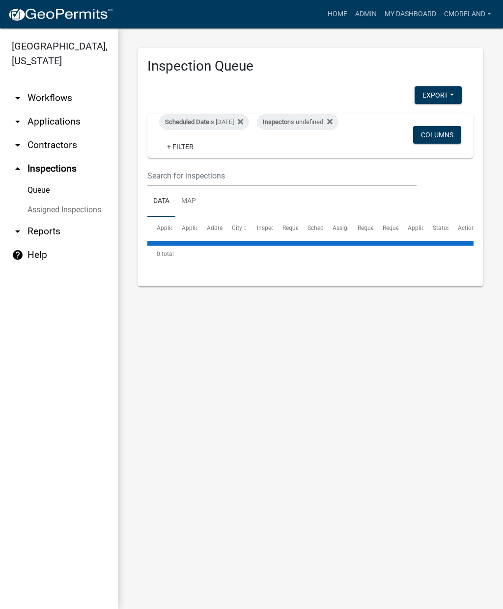
select select "2: 50"
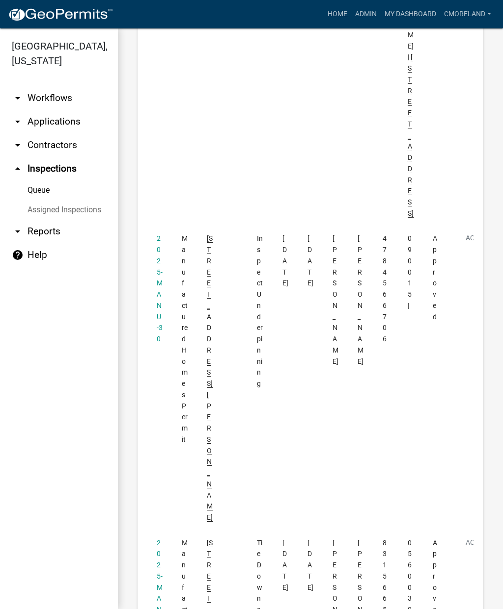
scroll to position [715, 0]
